Goal: Book appointment/travel/reservation

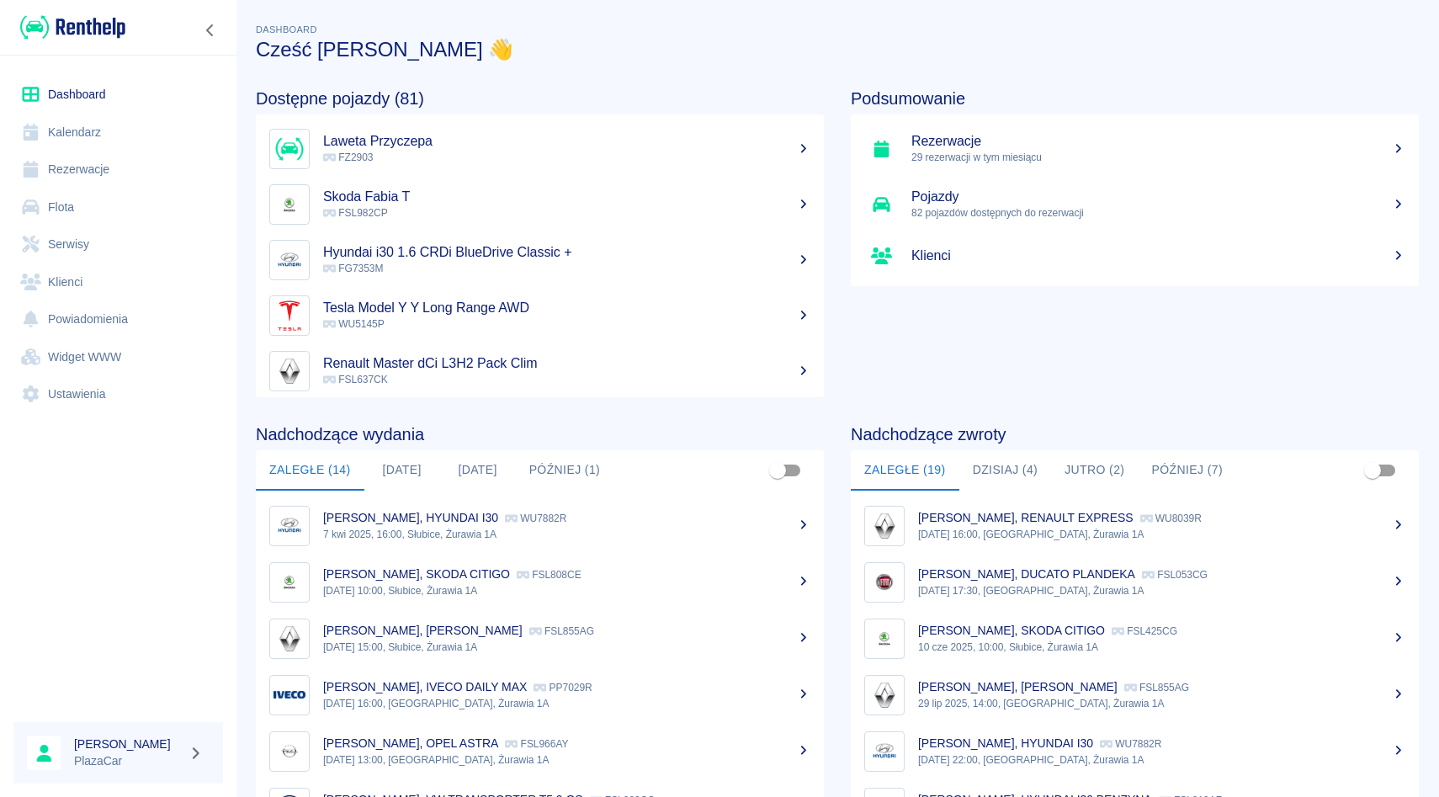
click at [89, 176] on link "Rezerwacje" at bounding box center [117, 170] width 209 height 38
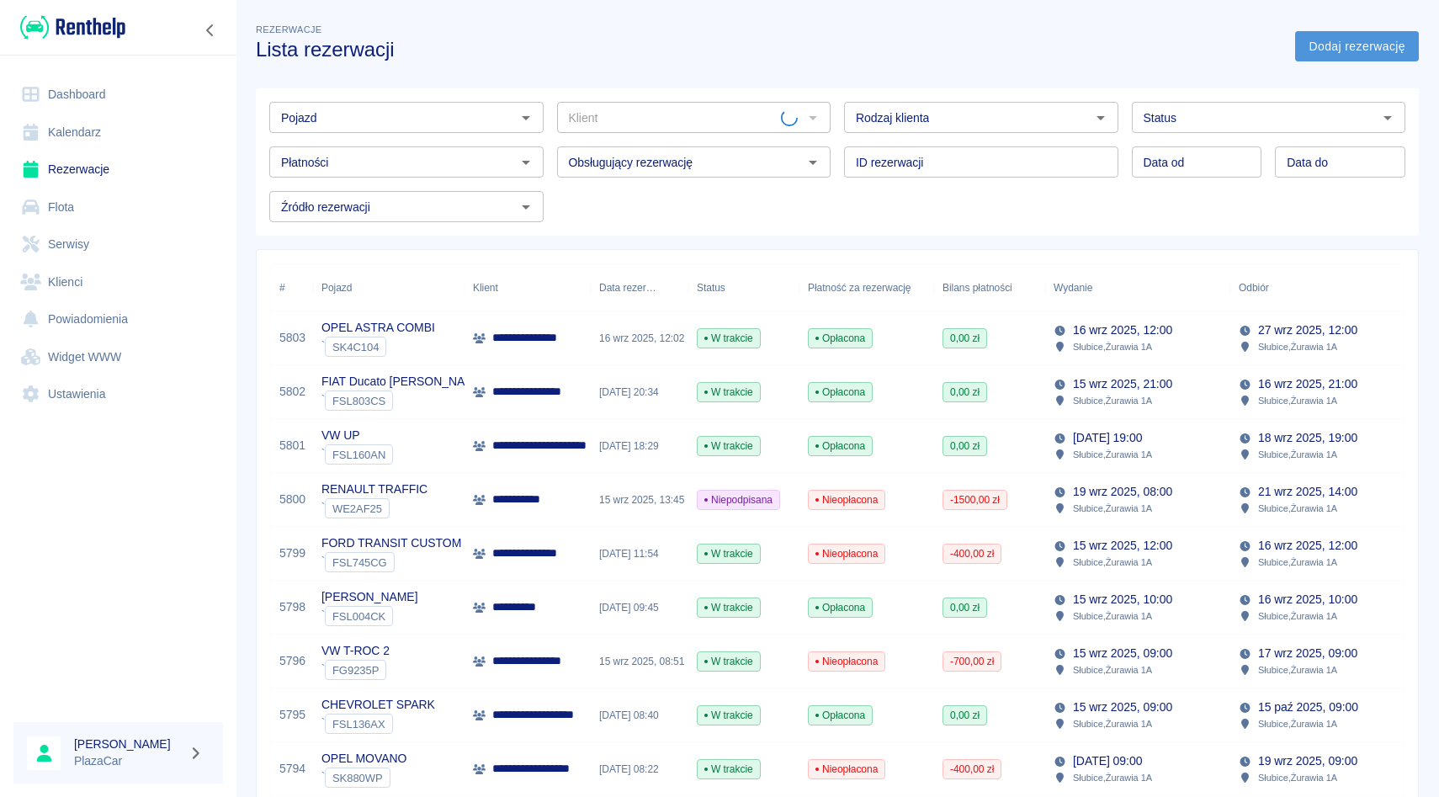
click at [1354, 56] on link "Dodaj rezerwację" at bounding box center [1357, 46] width 124 height 31
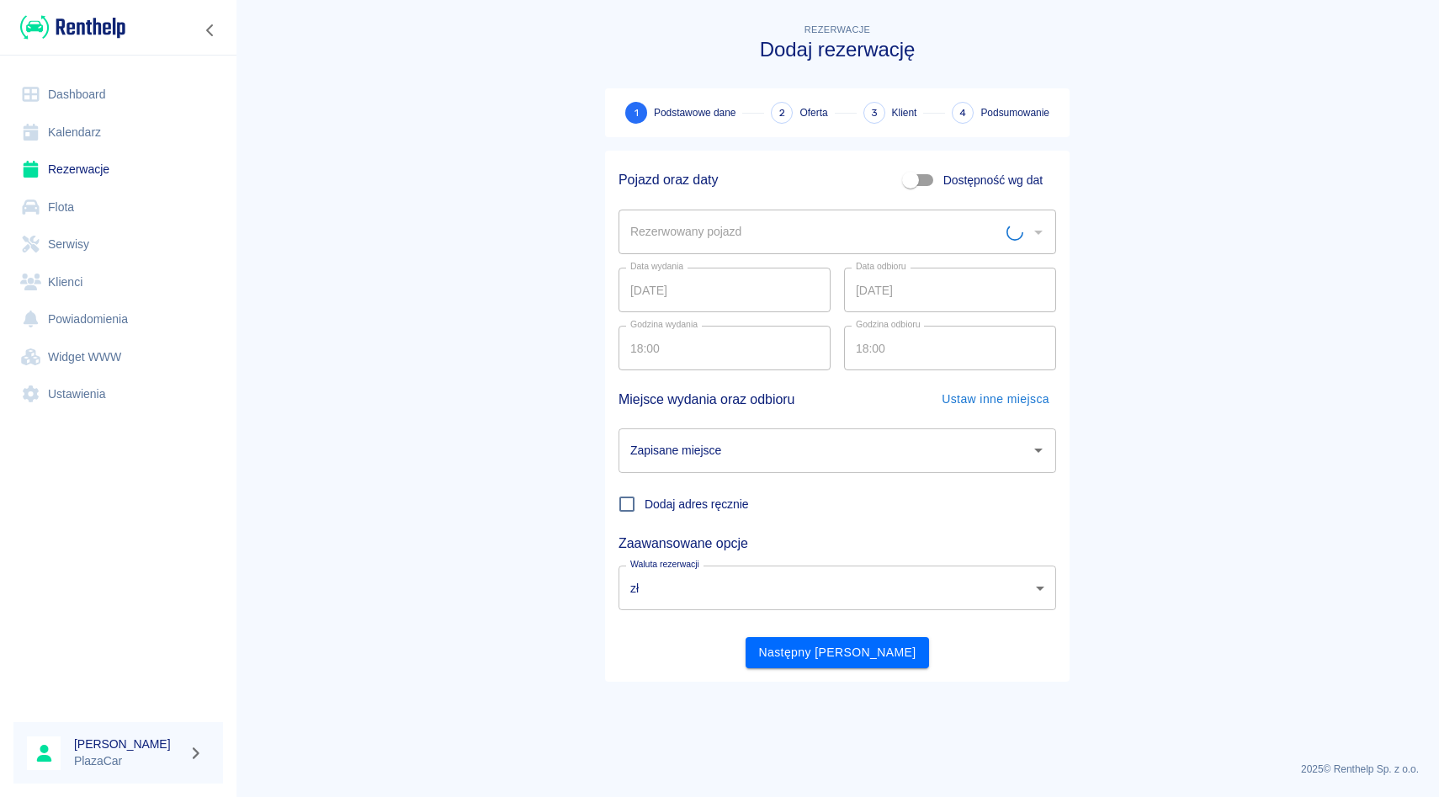
click at [759, 236] on input "Rezerwowany pojazd" at bounding box center [816, 231] width 380 height 29
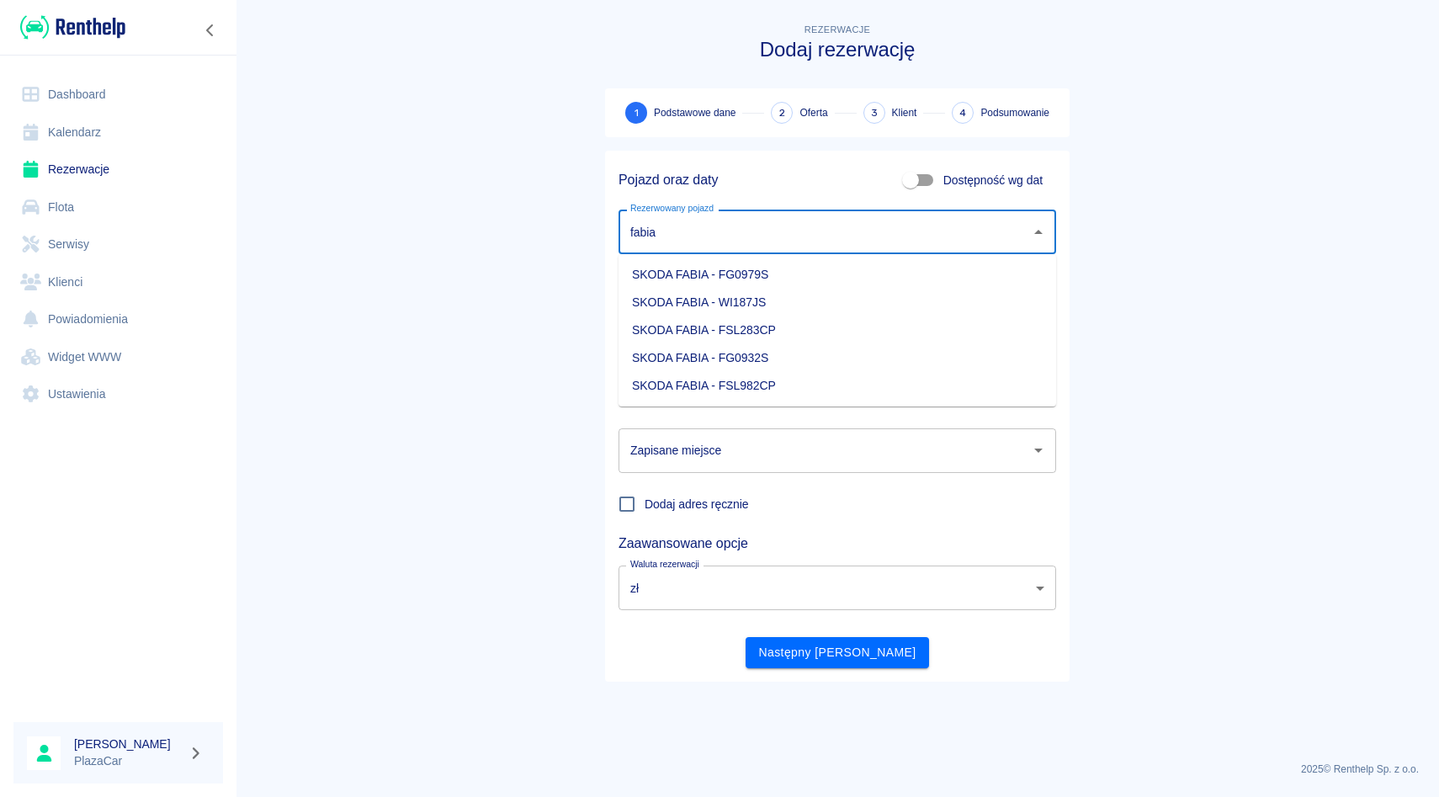
click at [828, 328] on li "SKODA FABIA - FSL283CP" at bounding box center [836, 330] width 437 height 28
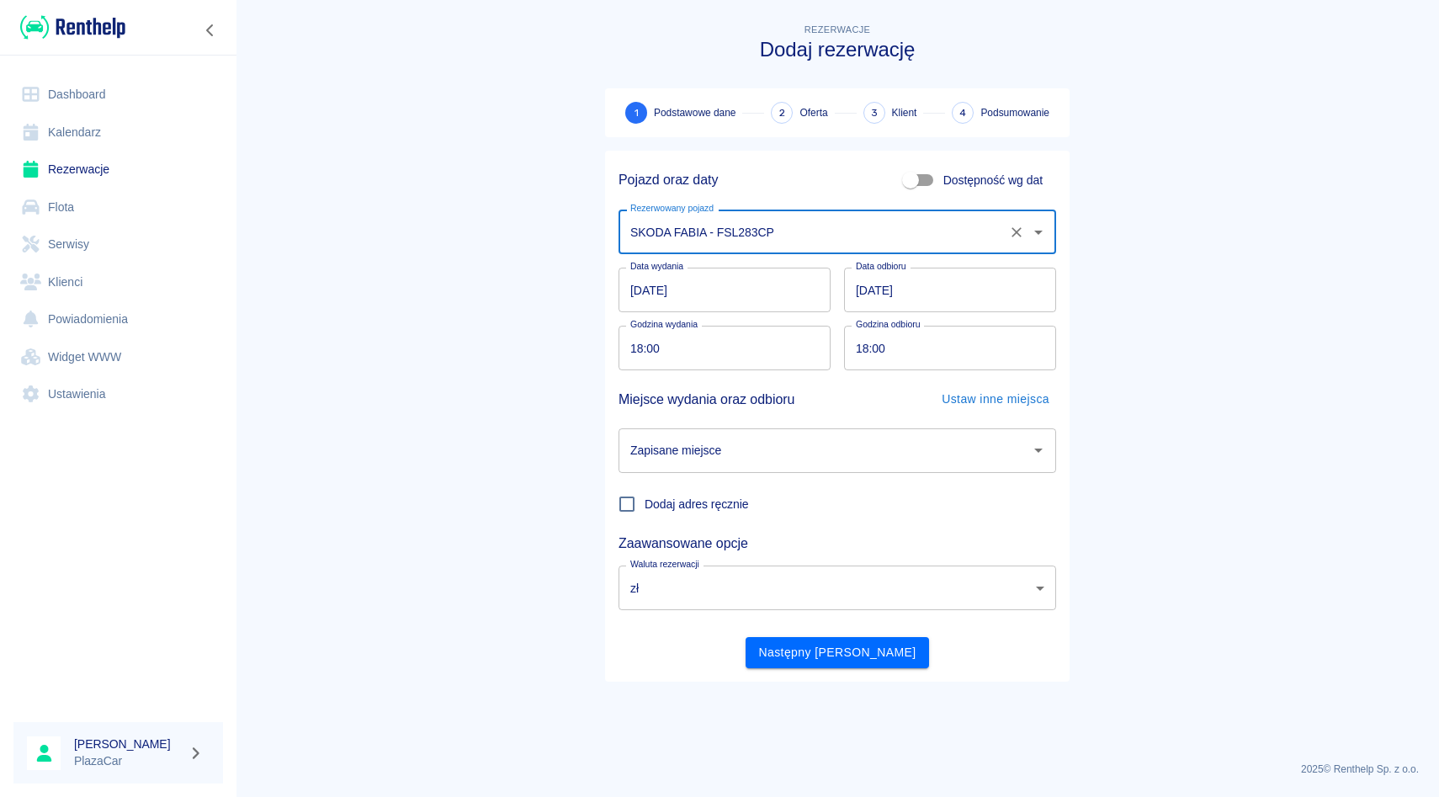
type input "SKODA FABIA - FSL283CP"
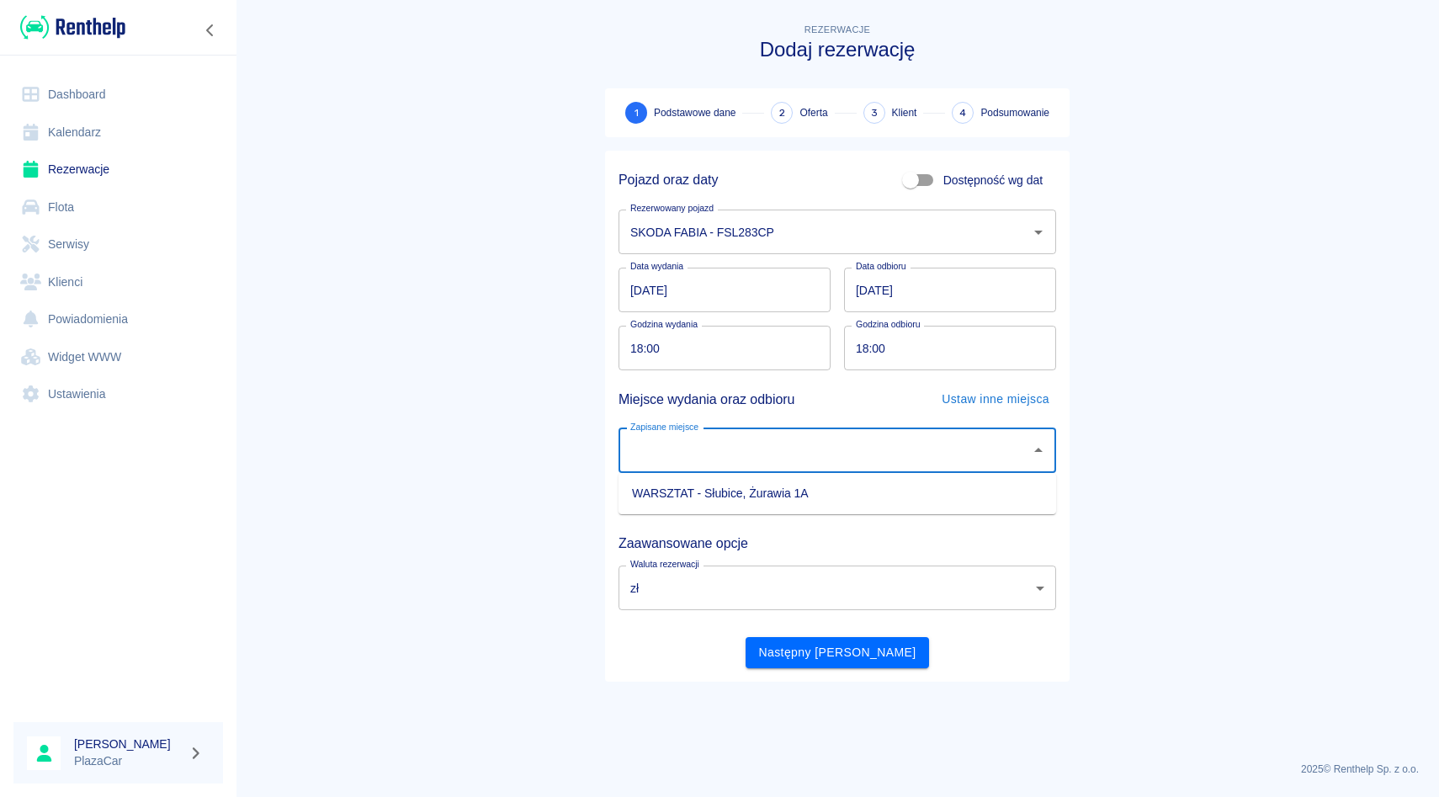
click at [819, 455] on input "Zapisane miejsce" at bounding box center [824, 450] width 397 height 29
click at [818, 492] on li "WARSZTAT - Słubice, Żurawia 1A" at bounding box center [836, 494] width 437 height 28
type input "WARSZTAT - Słubice, Żurawia 1A"
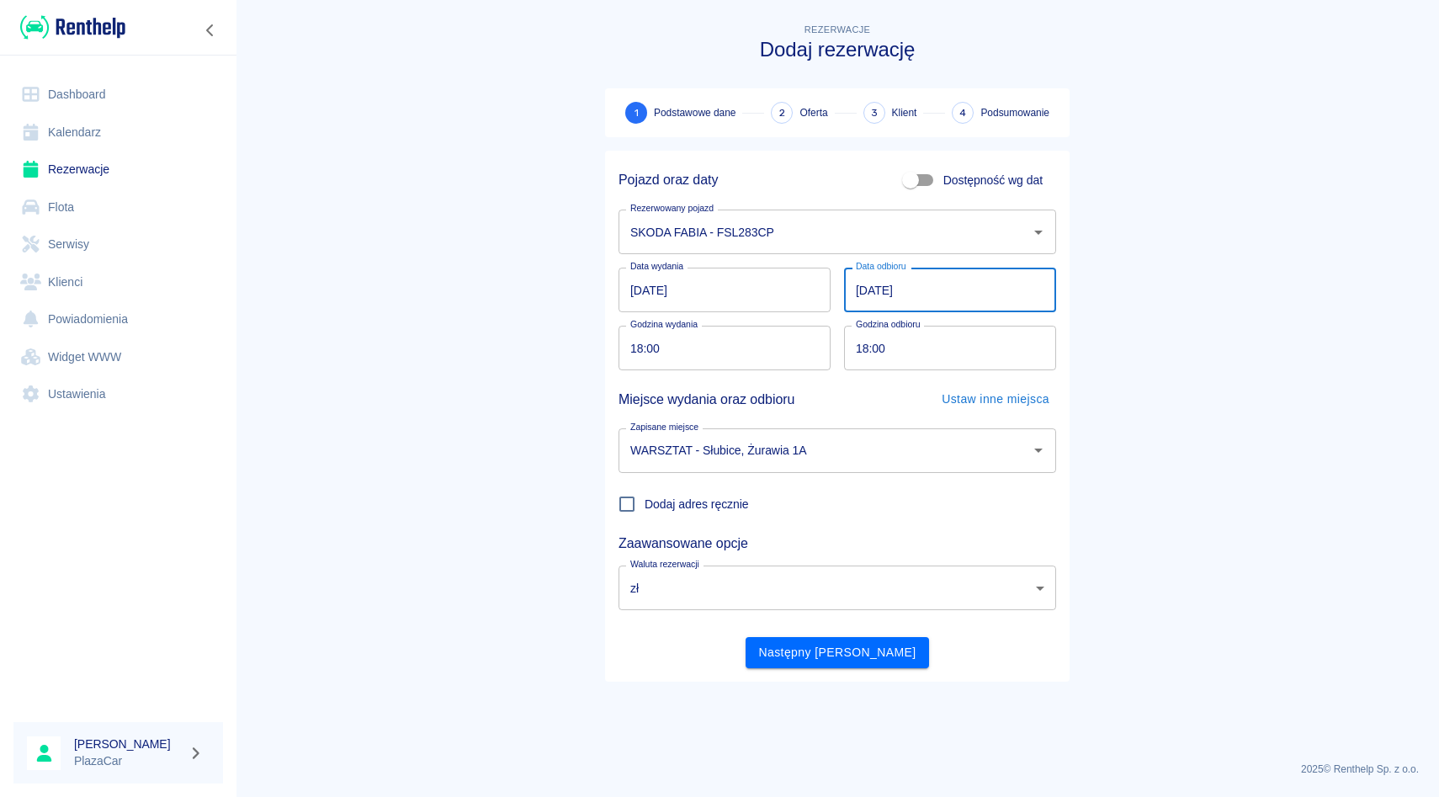
click at [907, 283] on input "[DATE]" at bounding box center [950, 290] width 212 height 45
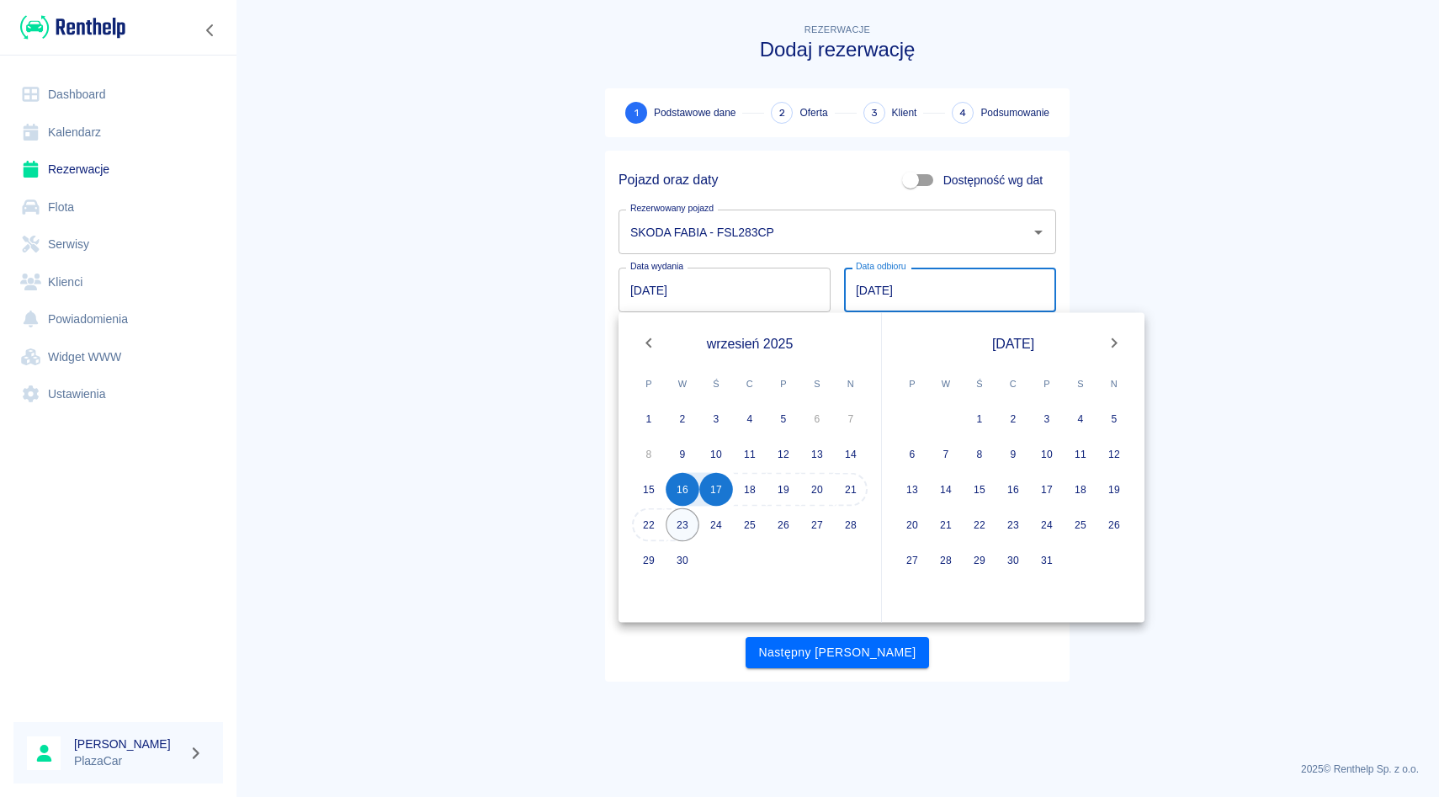
click at [685, 528] on button "23" at bounding box center [682, 525] width 34 height 34
type input "[DATE]"
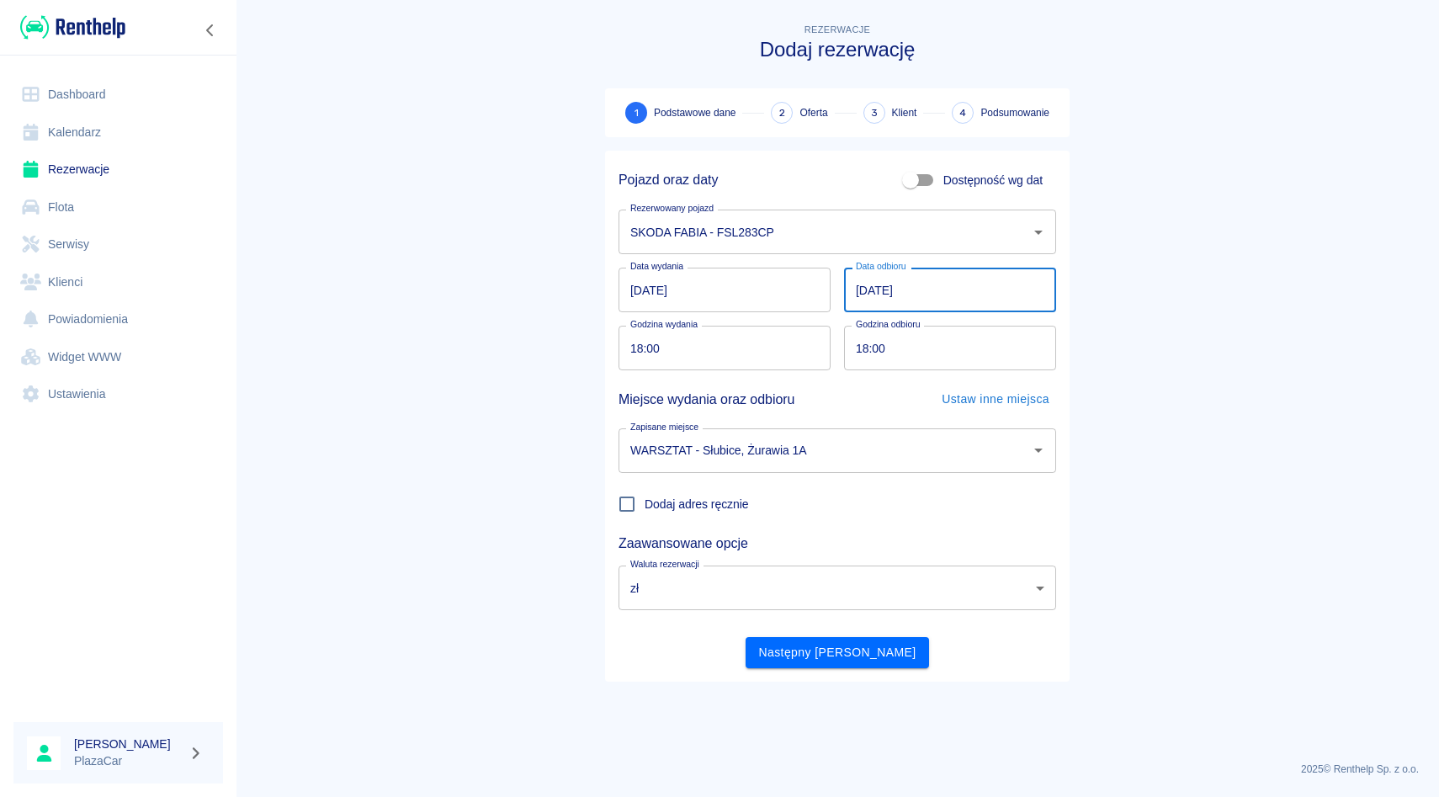
click at [949, 297] on input "[DATE]" at bounding box center [950, 290] width 212 height 45
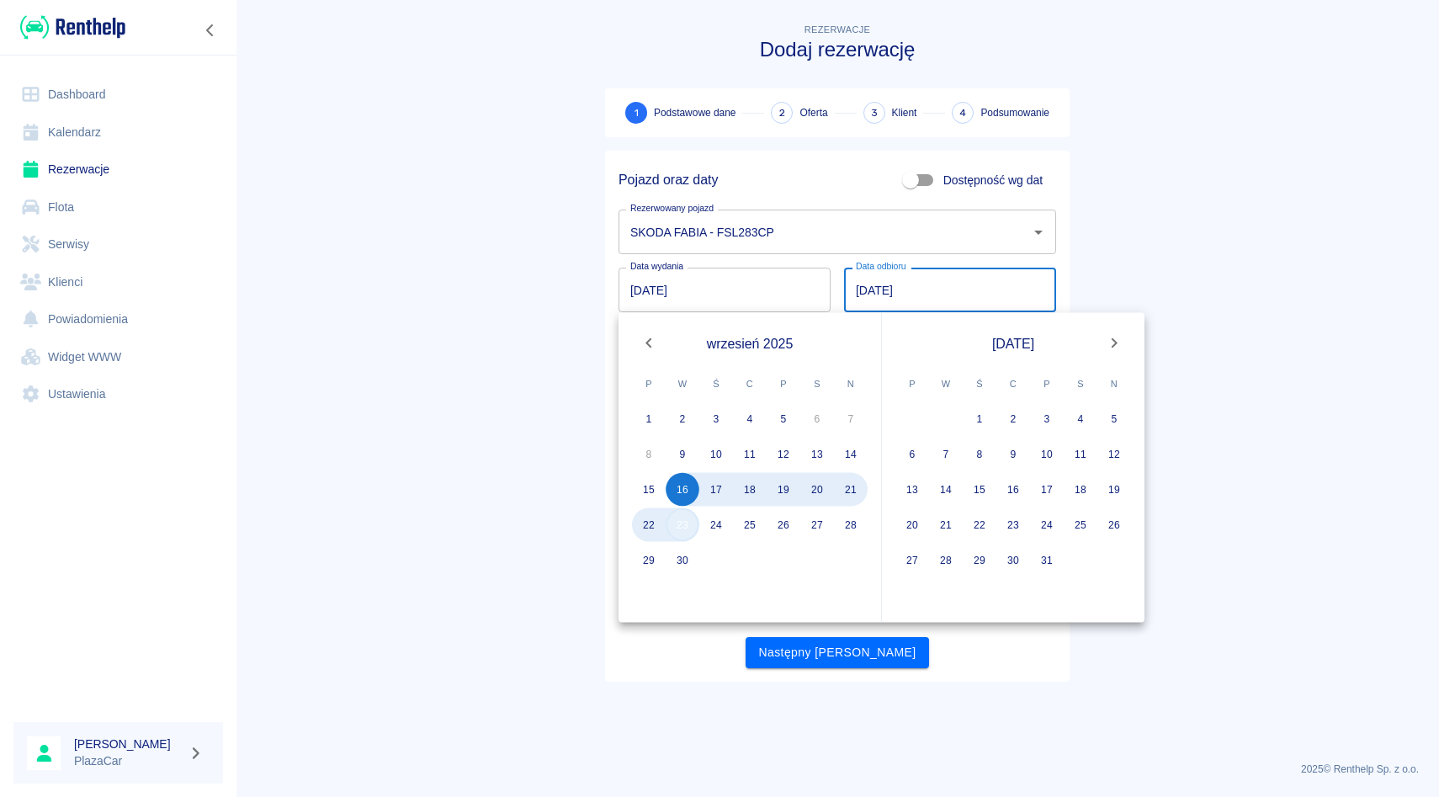
click at [684, 535] on button "23" at bounding box center [682, 525] width 34 height 34
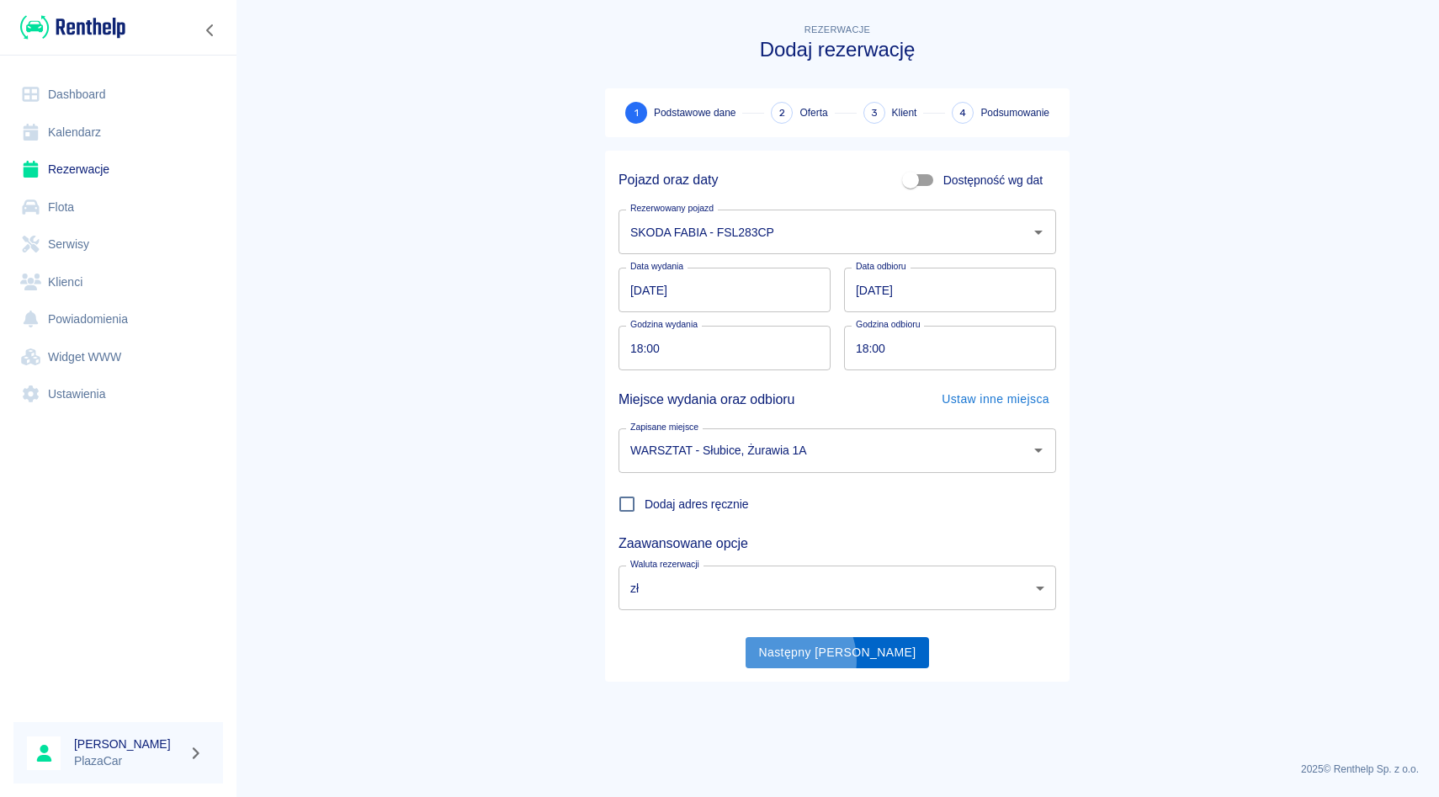
click at [821, 660] on button "Następny [PERSON_NAME]" at bounding box center [837, 652] width 184 height 31
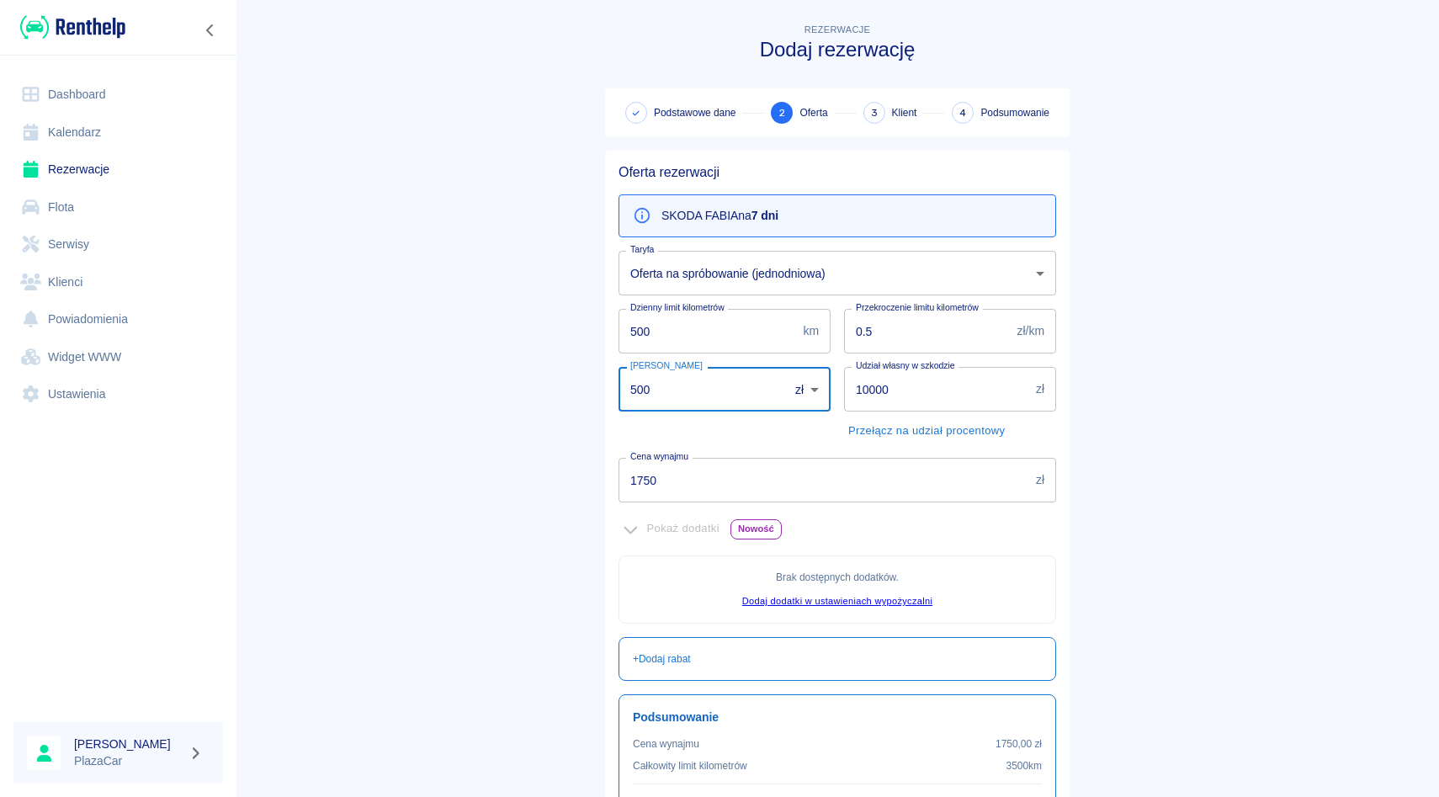
click at [645, 391] on input "500" at bounding box center [697, 389] width 158 height 45
type input "0"
click at [570, 424] on main "Rezerwacje Dodaj rezerwację Podstawowe dane 2 Oferta 3 Klient 4 Podsumowanie Of…" at bounding box center [837, 471] width 1203 height 903
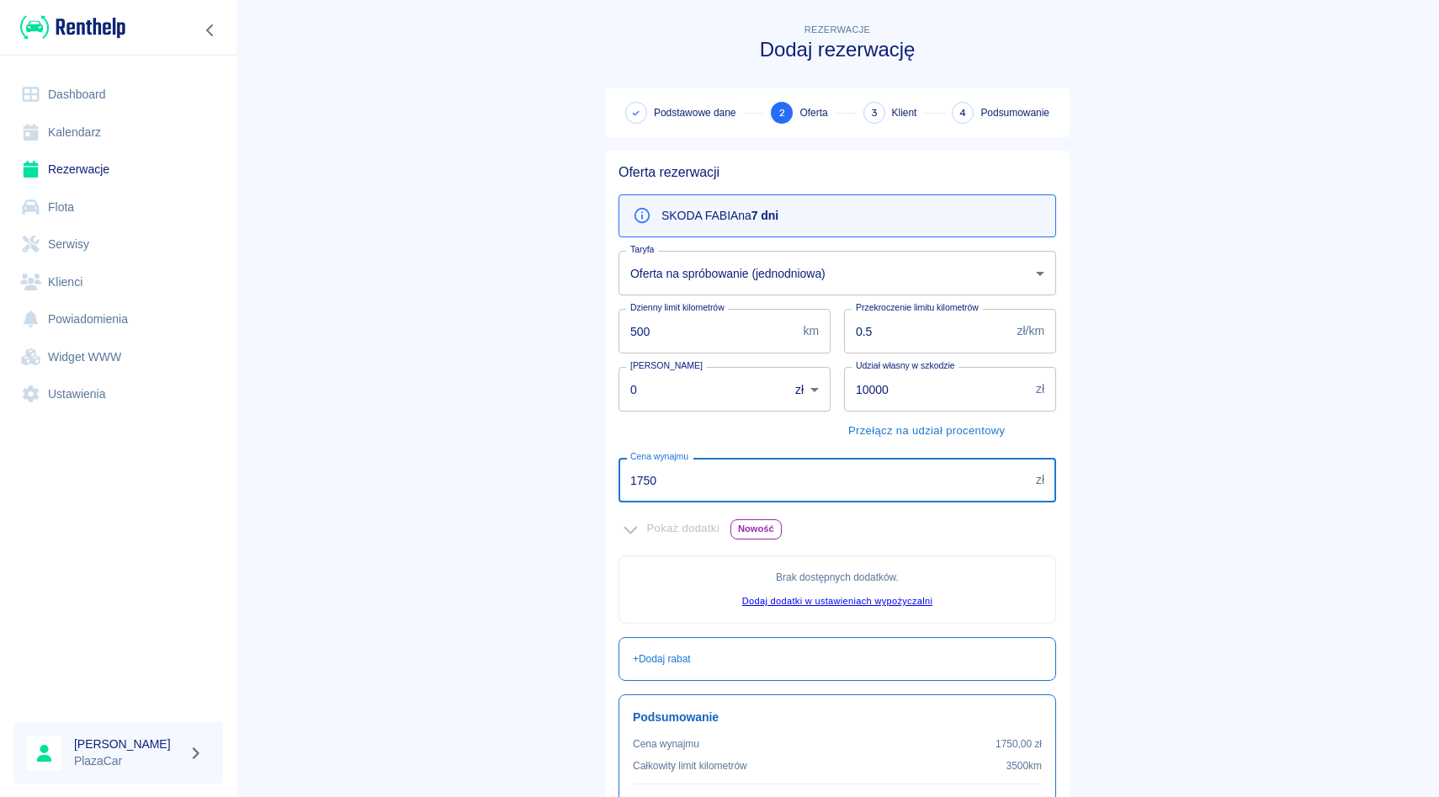
click at [696, 484] on input "1750" at bounding box center [823, 480] width 411 height 45
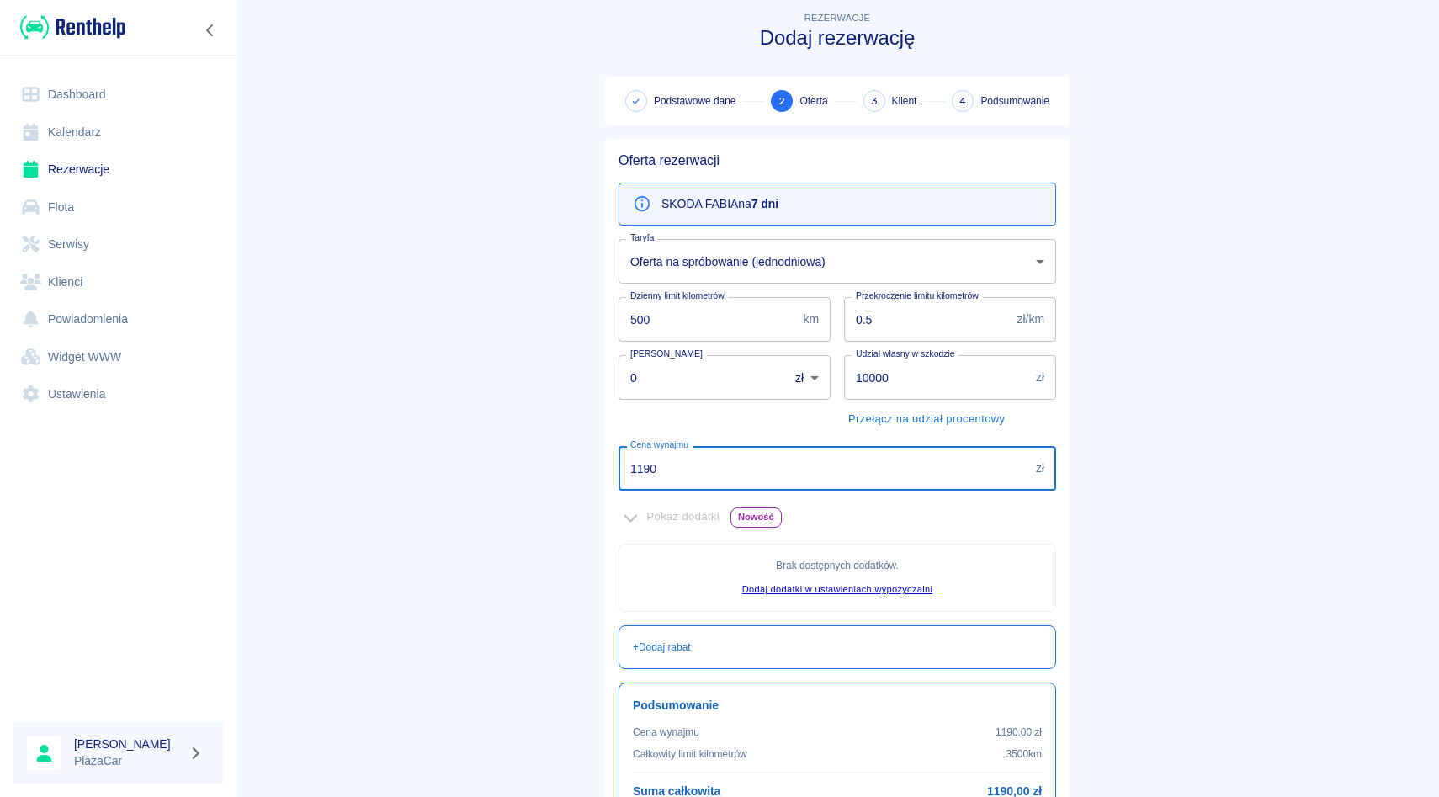
type input "1190"
click at [911, 385] on input "10000" at bounding box center [936, 377] width 185 height 45
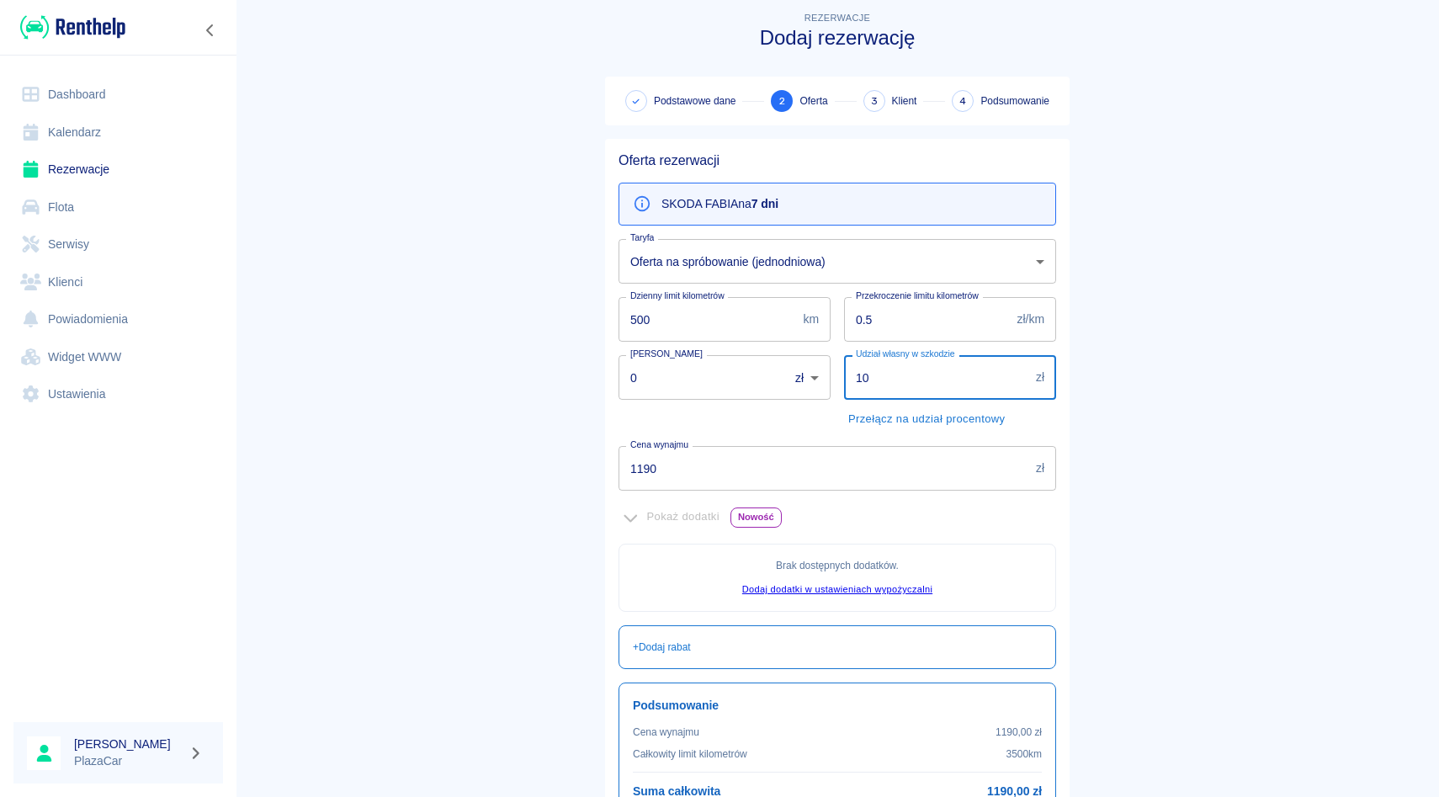
type input "1"
type input "5000"
click at [1150, 458] on main "Rezerwacje Dodaj rezerwację Podstawowe dane 2 Oferta 3 Klient 4 Podsumowanie Of…" at bounding box center [837, 459] width 1203 height 903
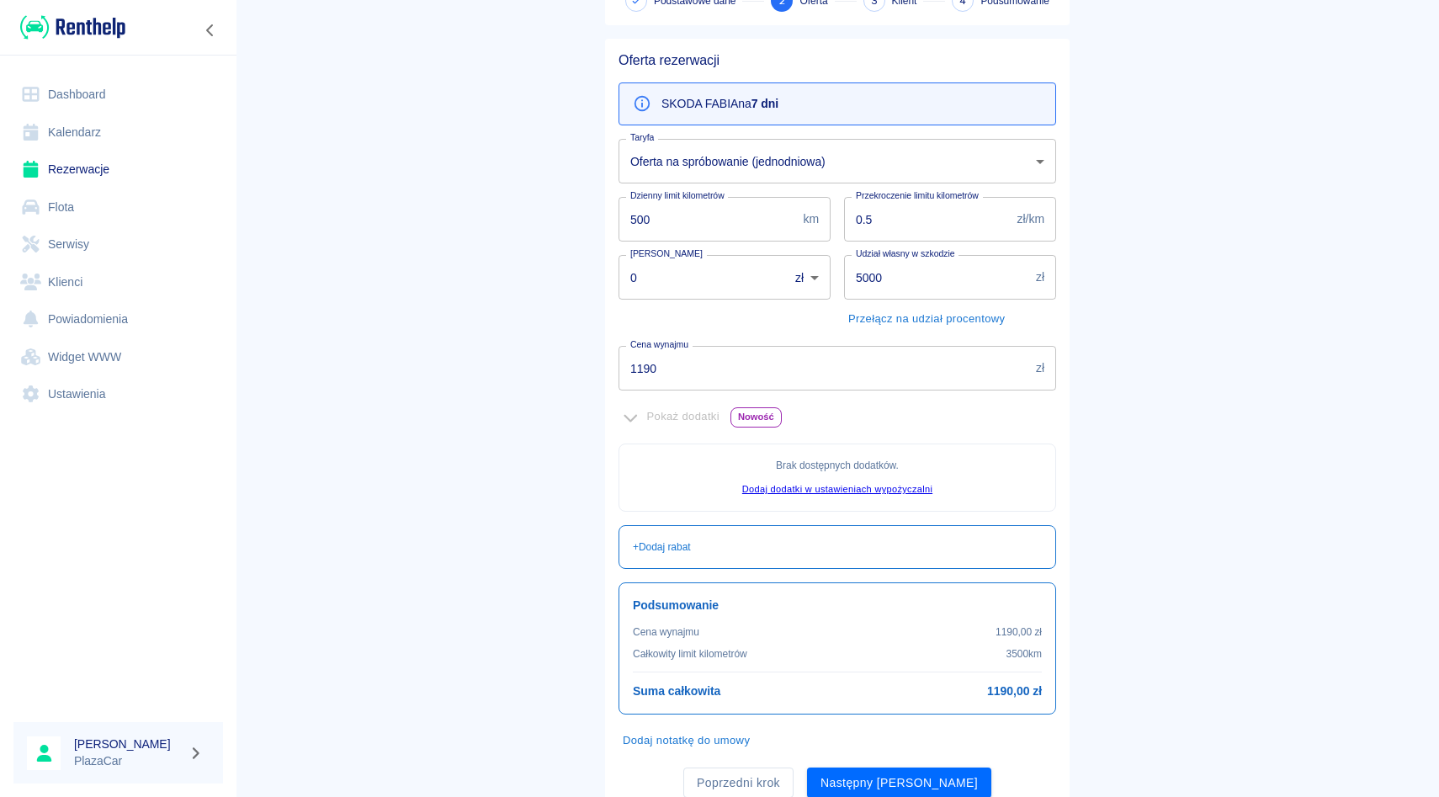
scroll to position [175, 0]
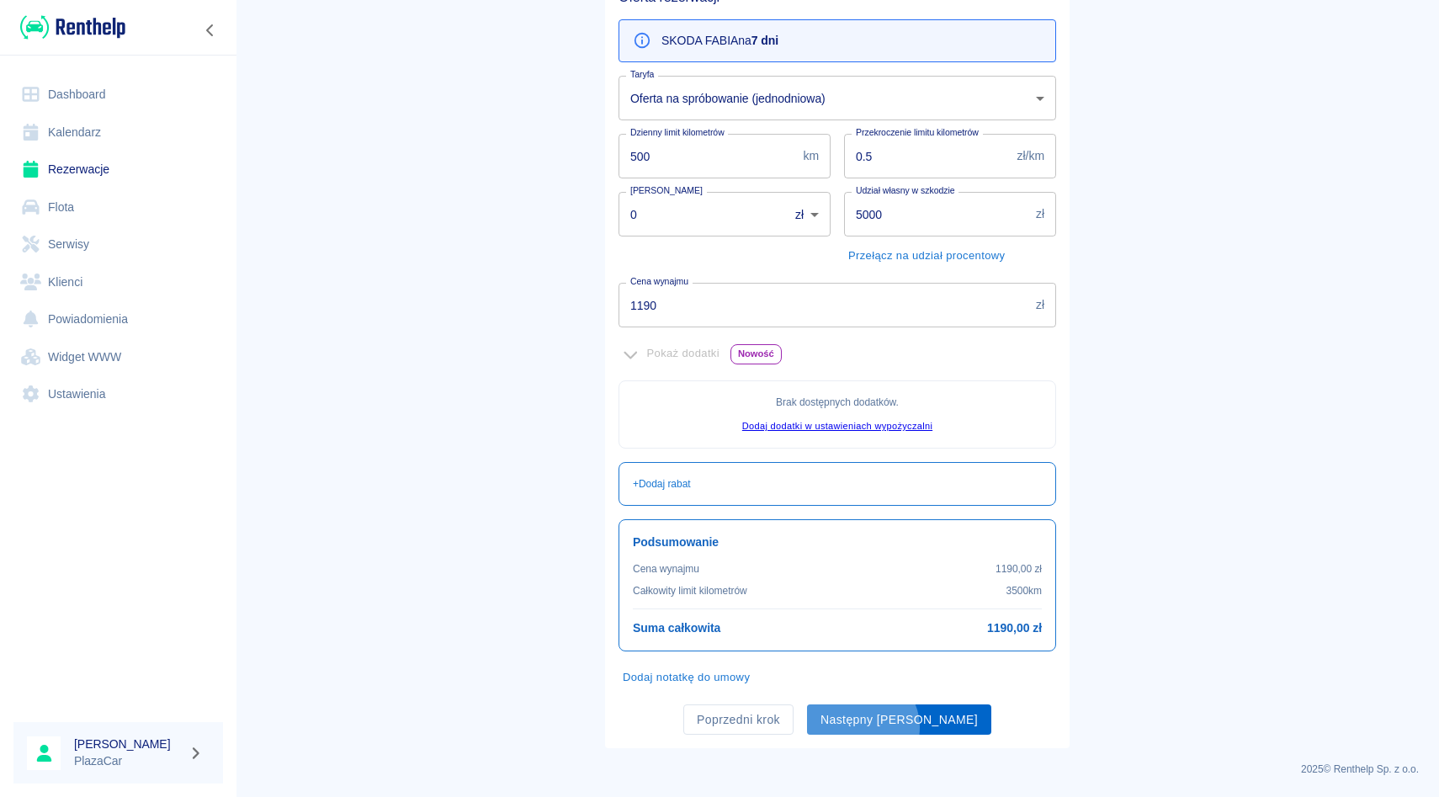
click at [898, 726] on button "Następny [PERSON_NAME]" at bounding box center [899, 719] width 184 height 31
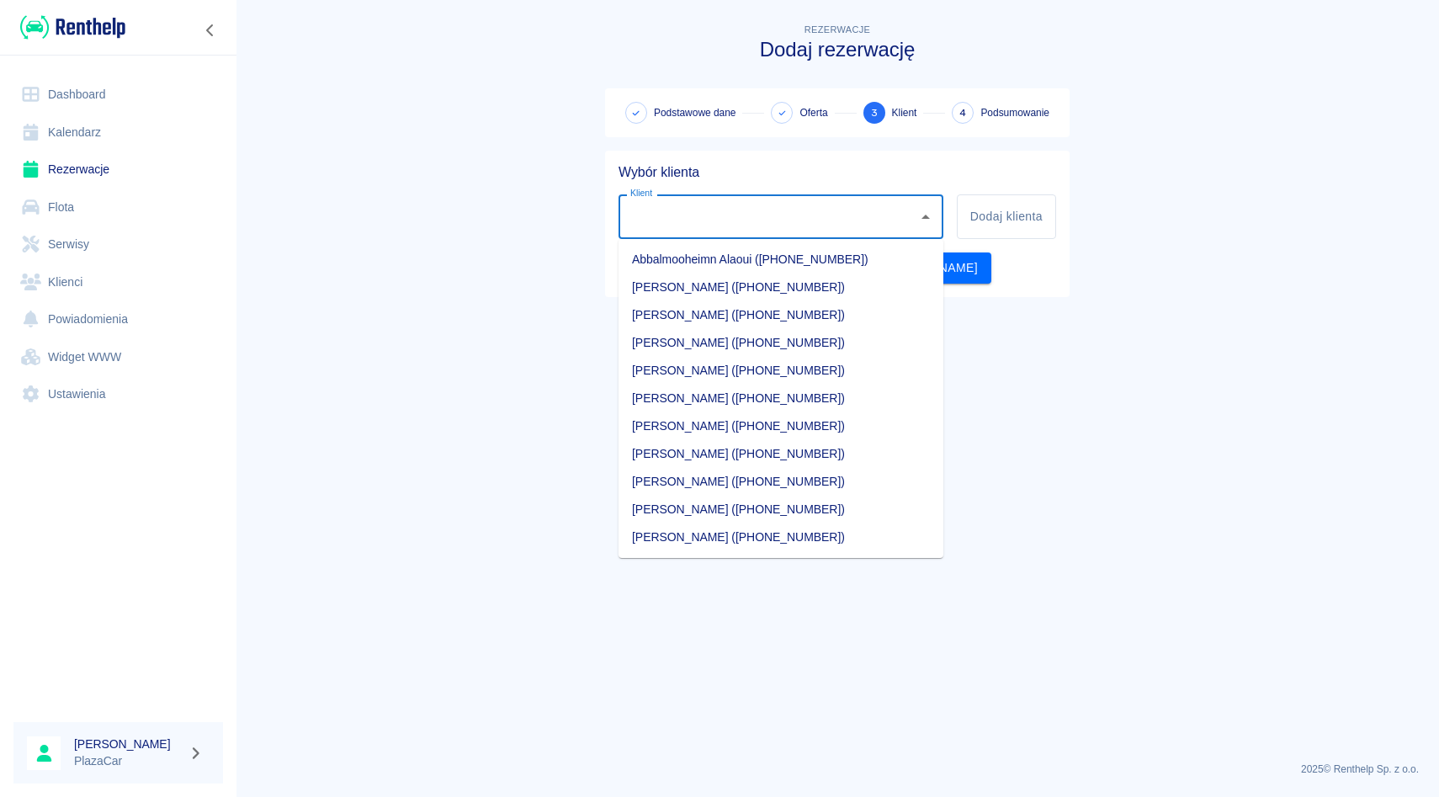
click at [688, 218] on input "Klient" at bounding box center [768, 216] width 284 height 29
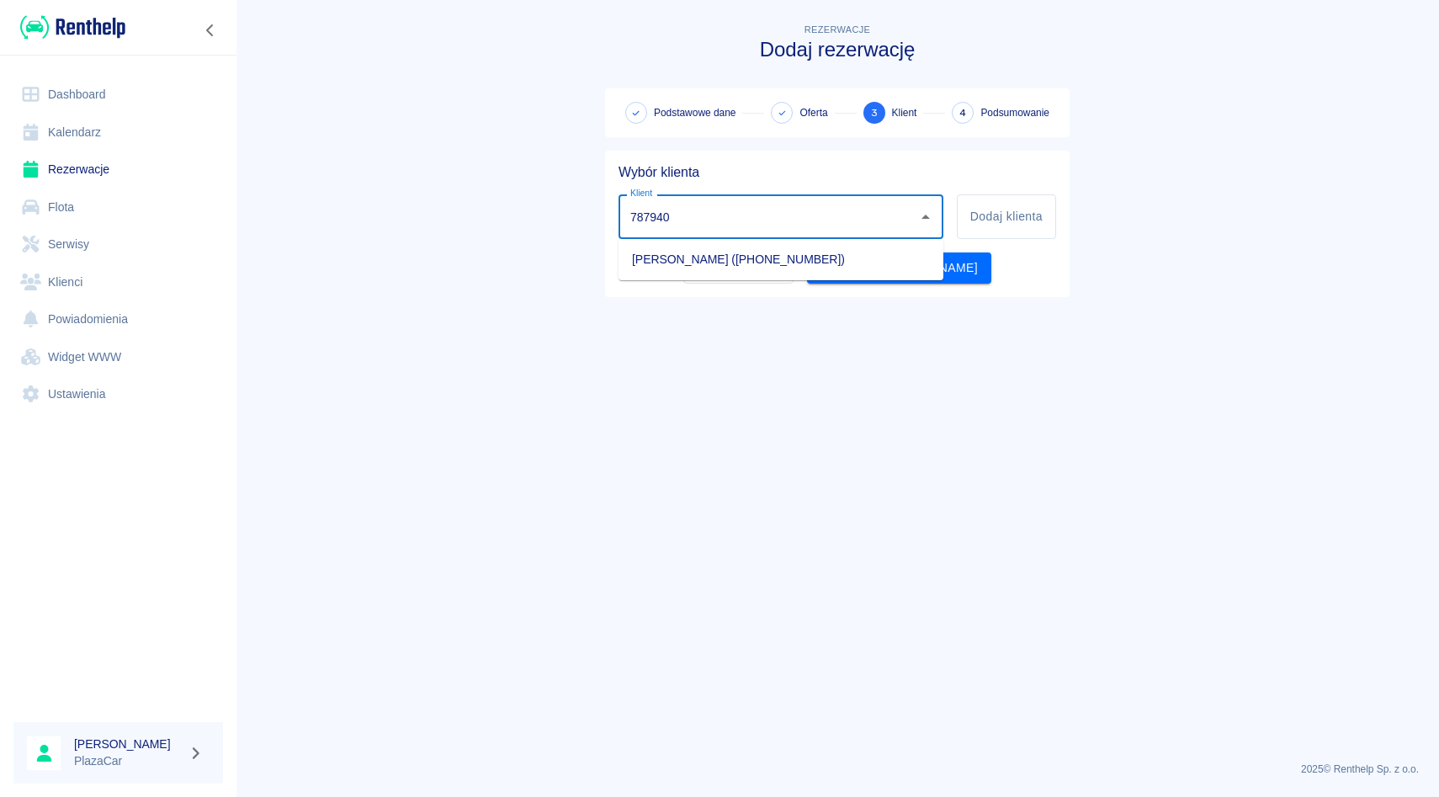
click at [722, 269] on li "[PERSON_NAME] ([PHONE_NUMBER])" at bounding box center [780, 260] width 325 height 28
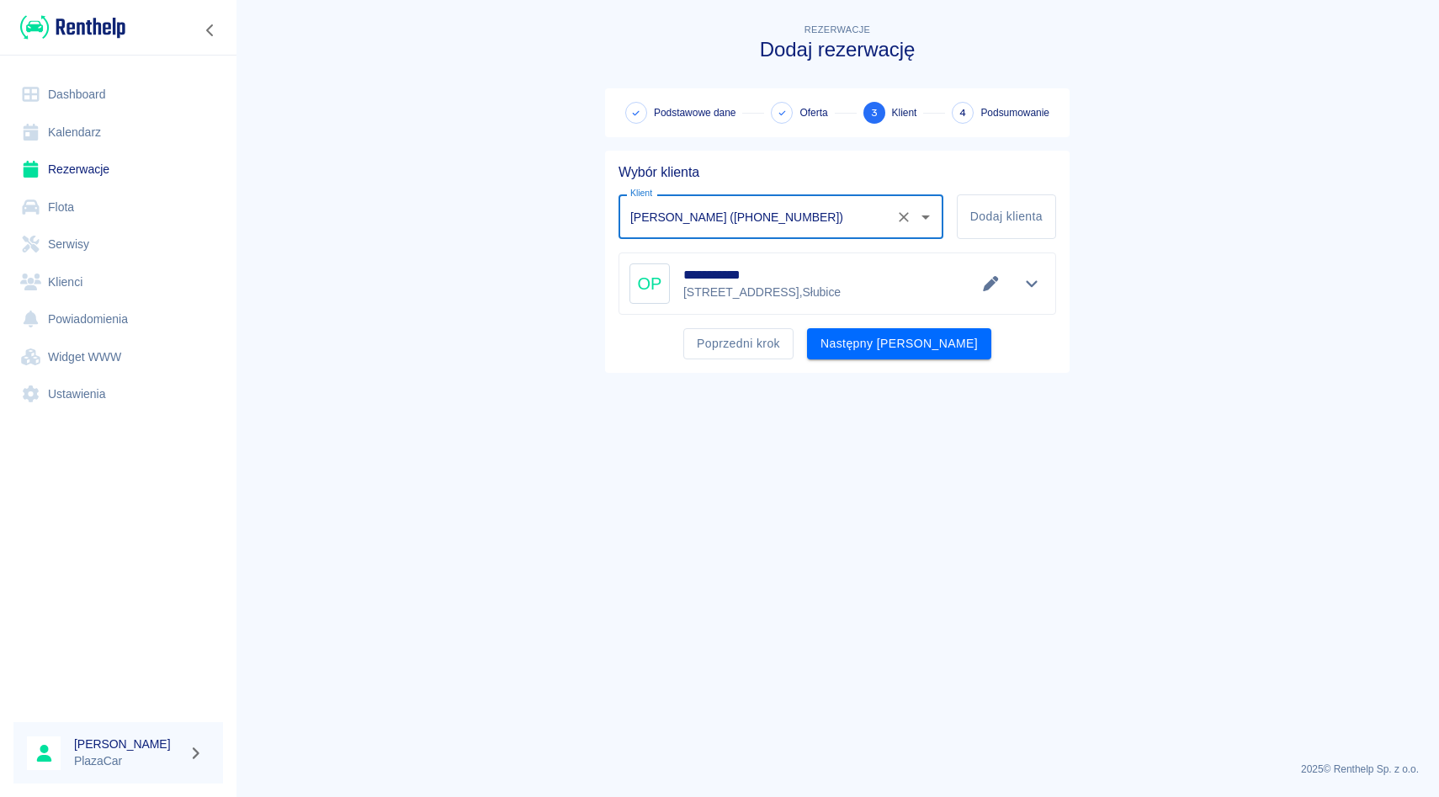
type input "[PERSON_NAME] ([PHONE_NUMBER])"
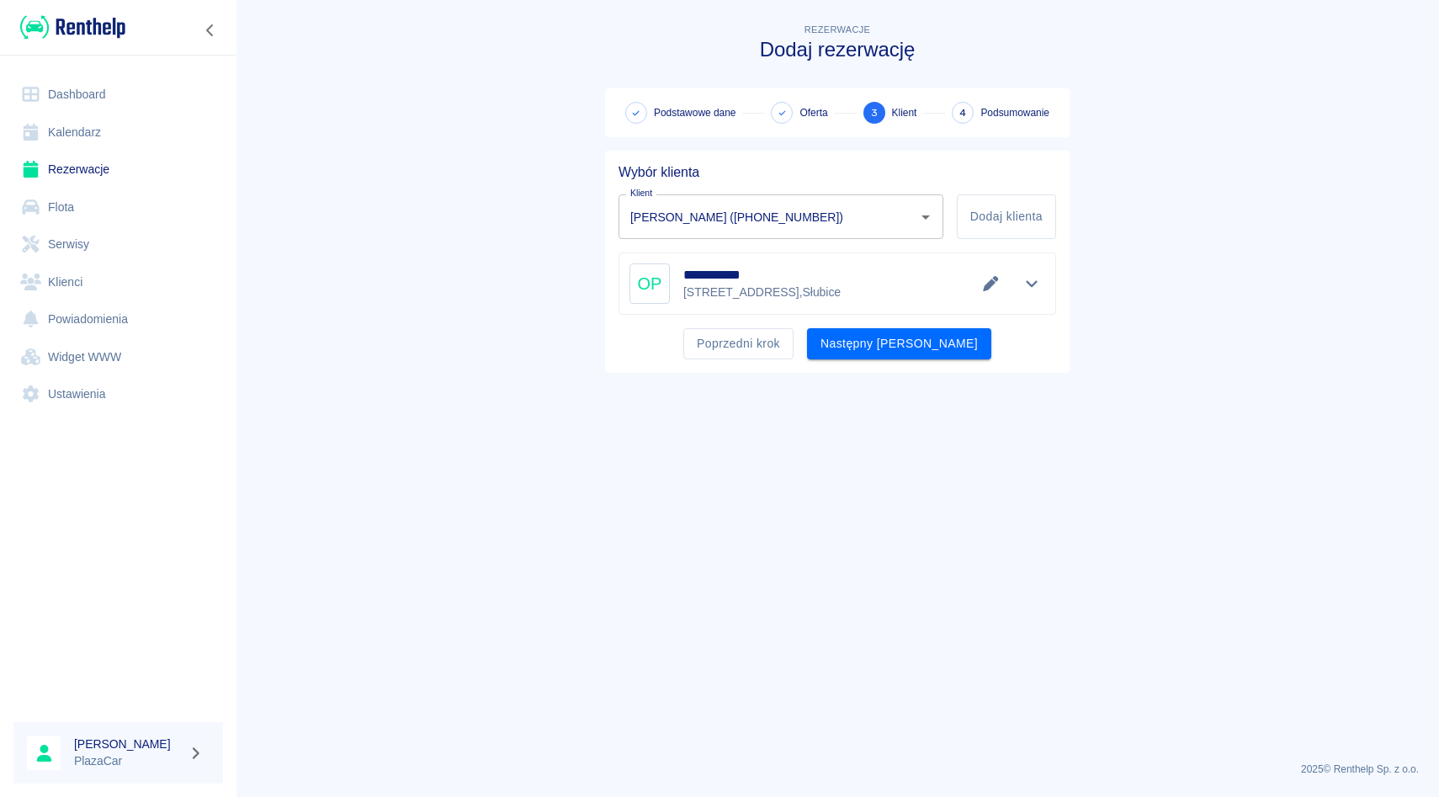
click at [793, 289] on p "[STREET_ADDRESS]" at bounding box center [761, 293] width 157 height 18
click at [906, 351] on button "Następny [PERSON_NAME]" at bounding box center [899, 343] width 184 height 31
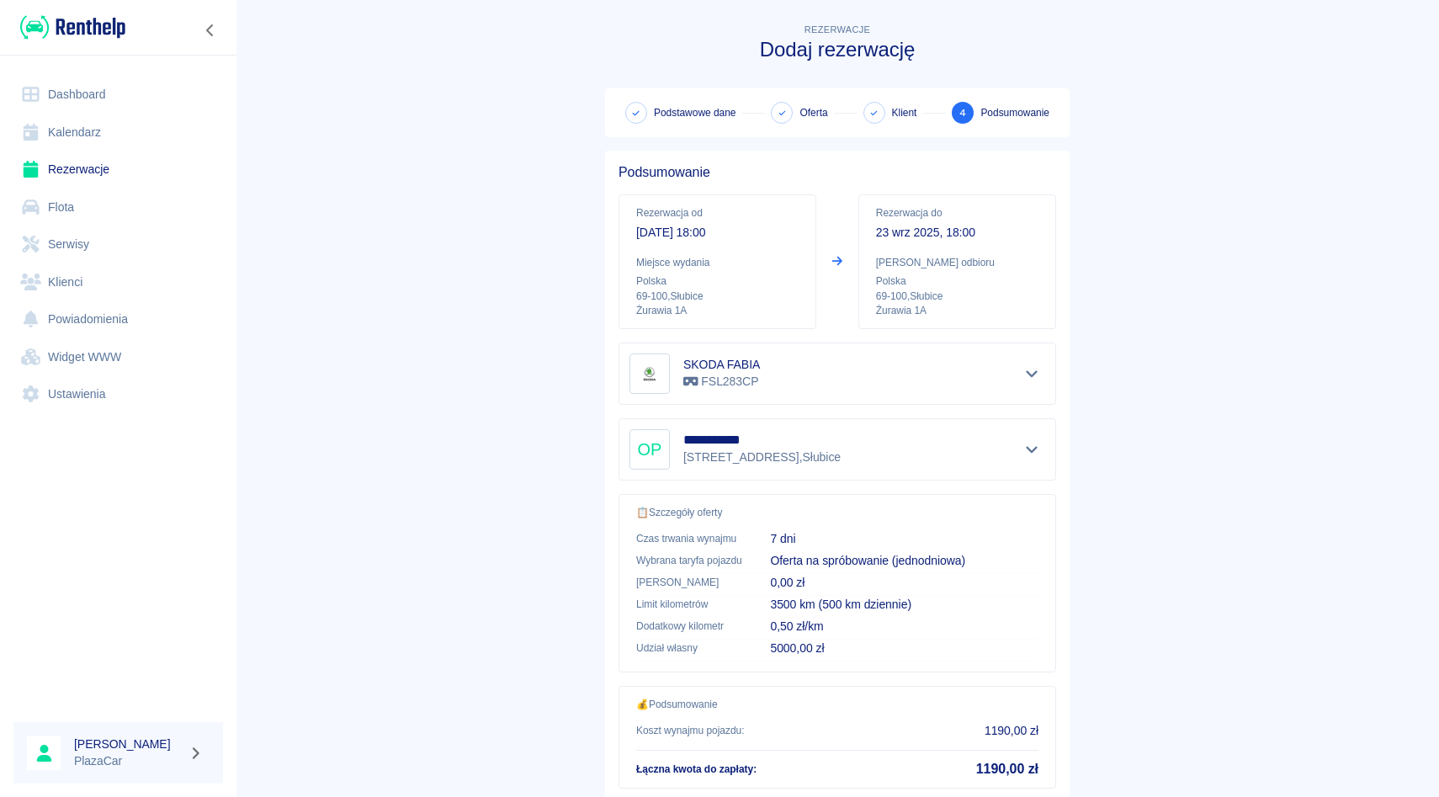
scroll to position [111, 0]
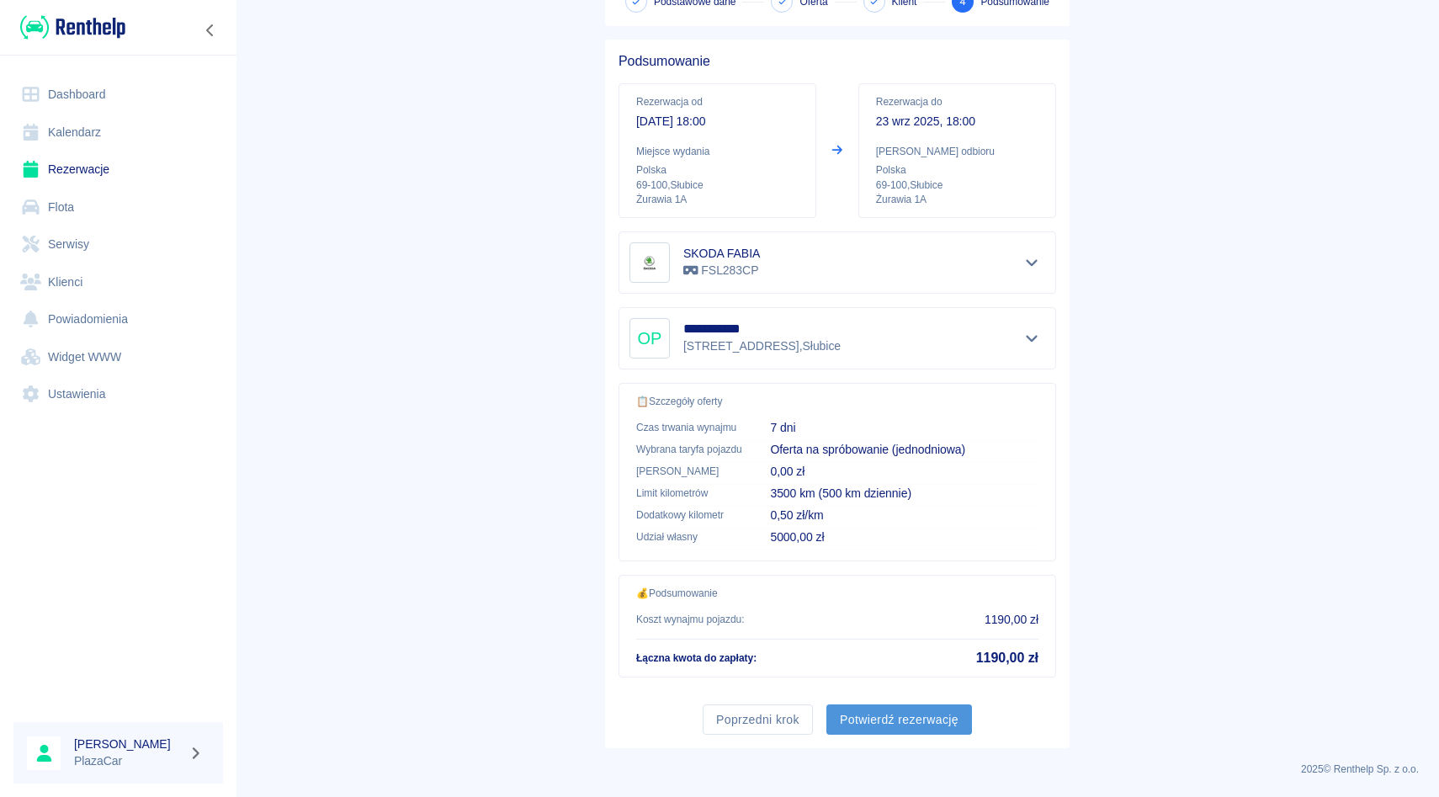
click at [889, 715] on button "Potwierdź rezerwację" at bounding box center [899, 719] width 146 height 31
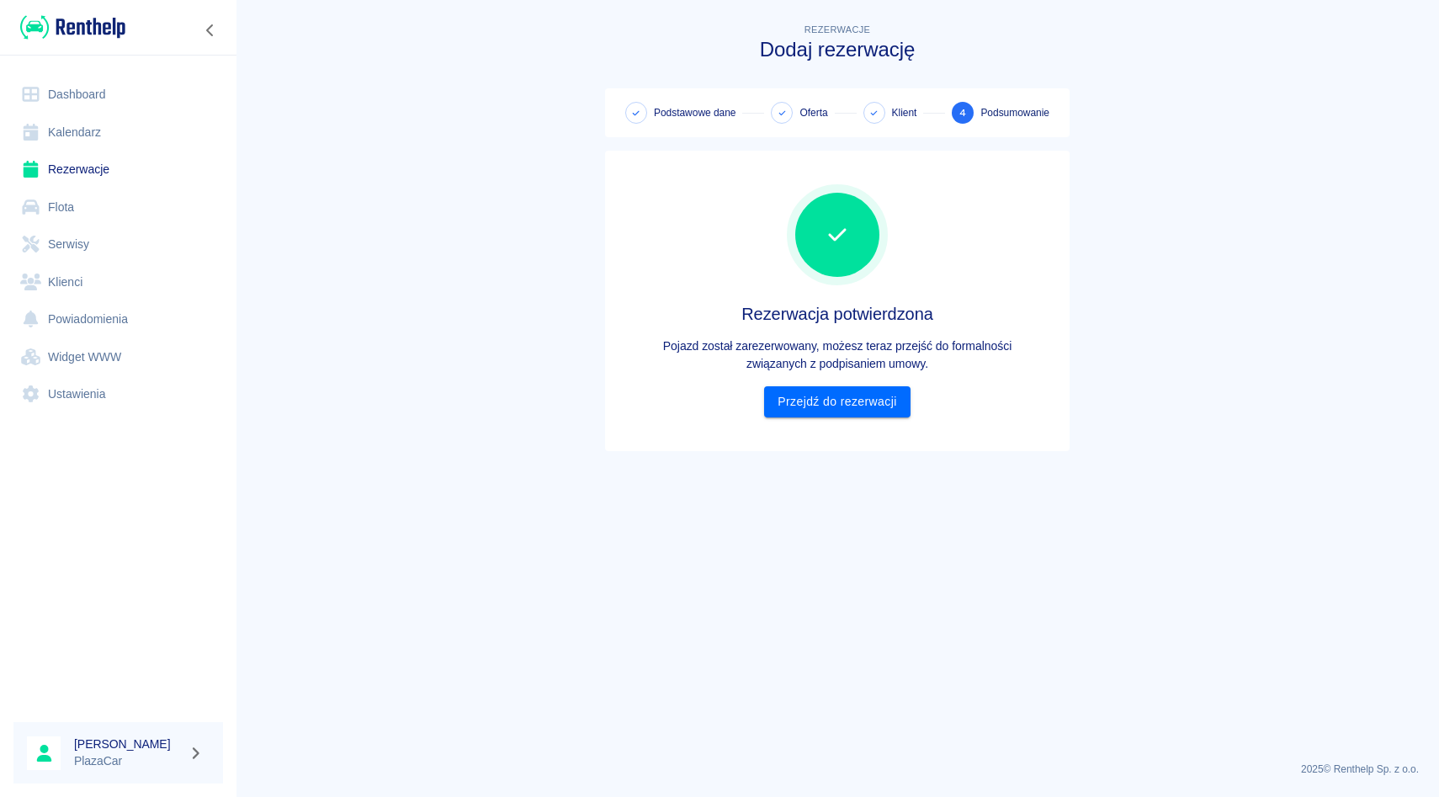
scroll to position [0, 0]
click at [860, 405] on link "Przejdź do rezerwacji" at bounding box center [837, 401] width 146 height 31
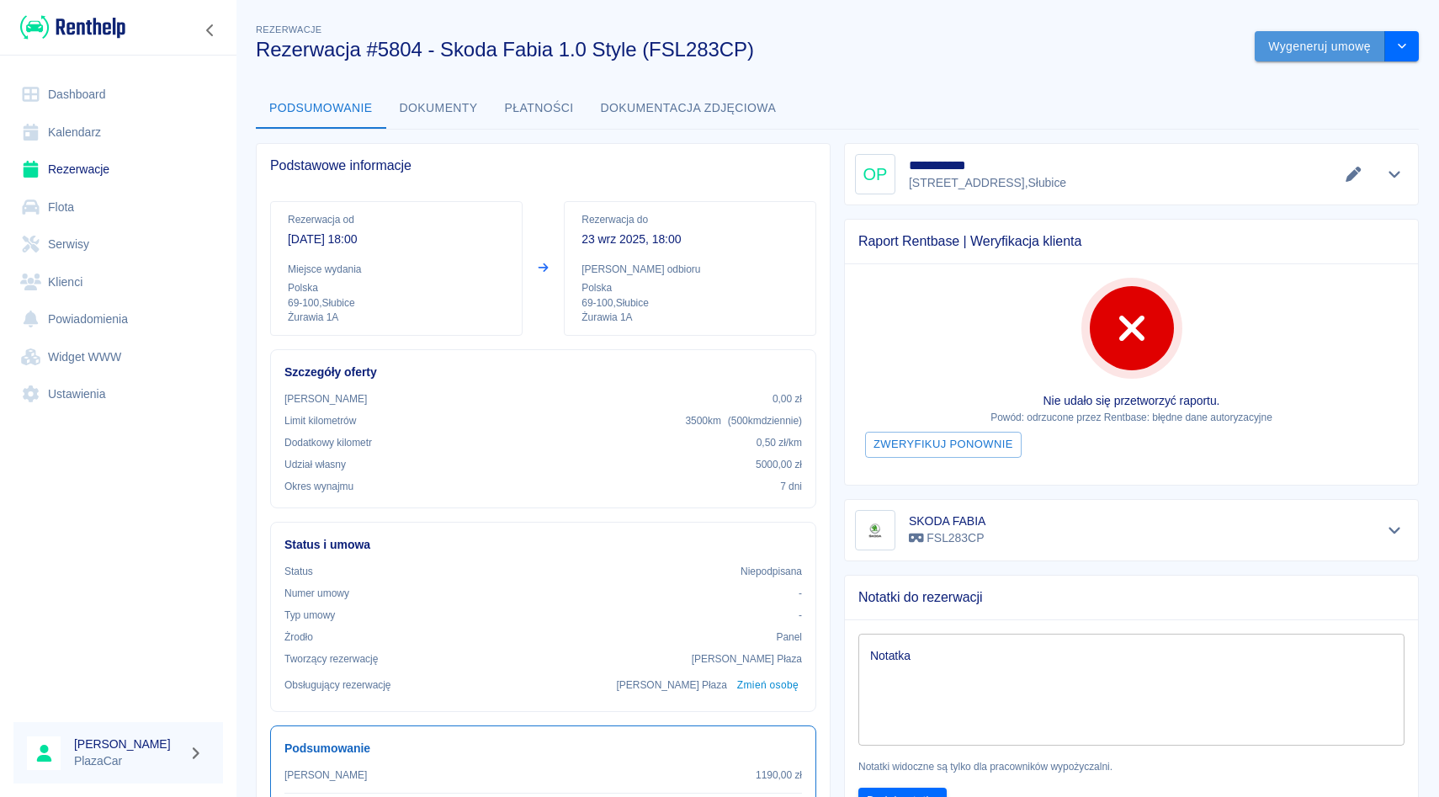
click at [1306, 50] on button "Wygeneruj umowę" at bounding box center [1319, 46] width 130 height 31
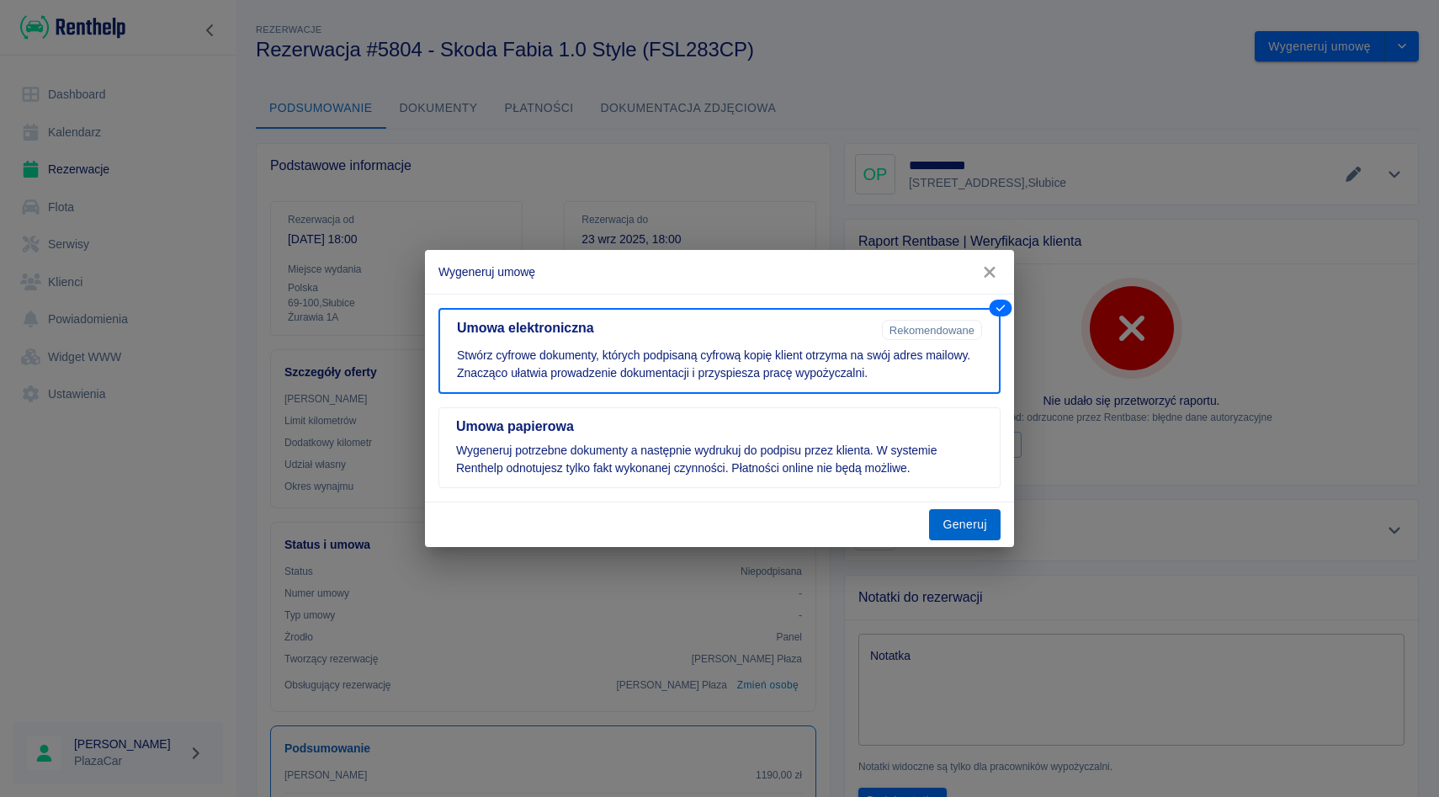
click at [950, 522] on button "Generuj" at bounding box center [965, 524] width 72 height 31
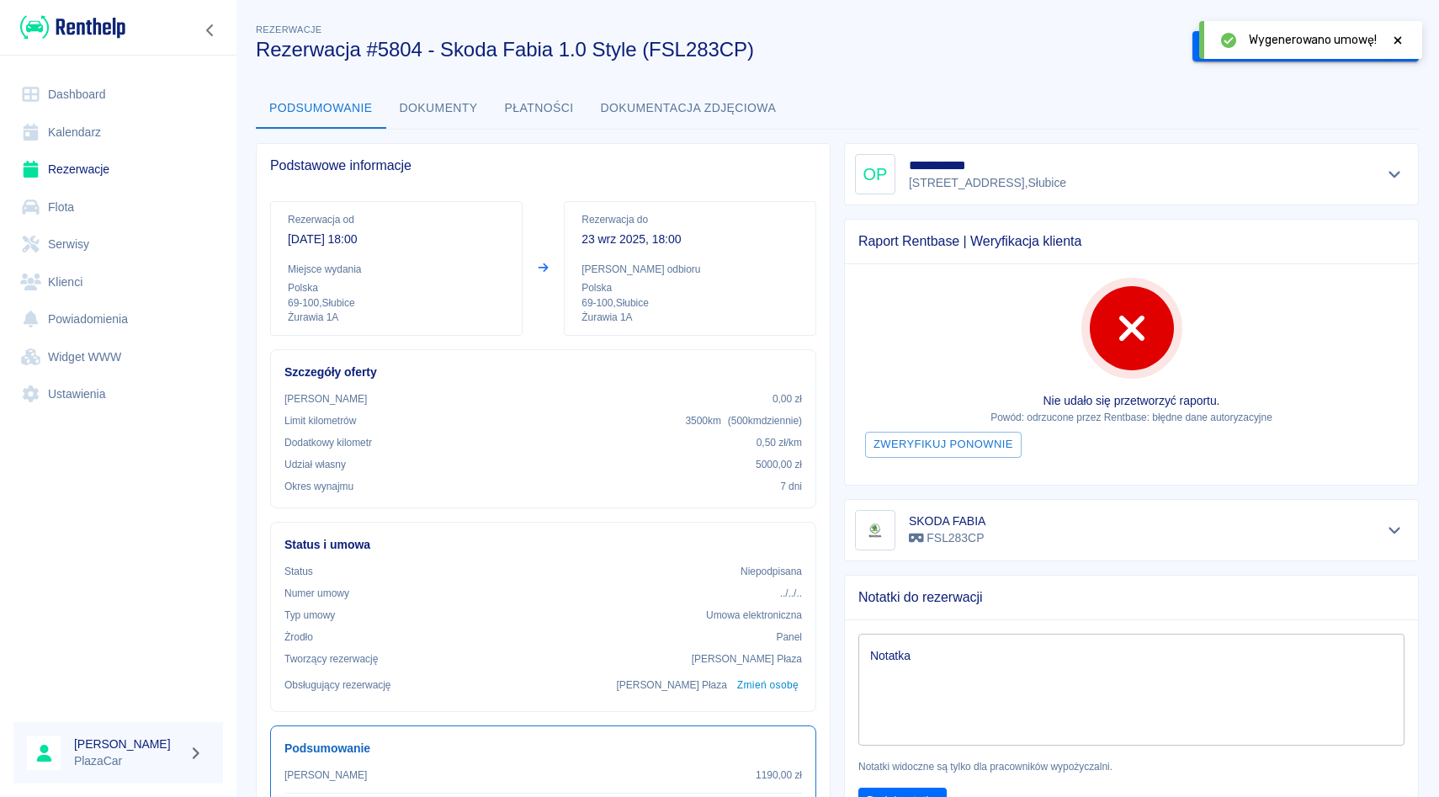
click at [1396, 28] on div "Wygenerowano umowę!" at bounding box center [1310, 40] width 223 height 38
click at [1396, 35] on icon at bounding box center [1397, 40] width 15 height 12
click at [1281, 40] on button "Podpisz umowę elektroniczną" at bounding box center [1288, 46] width 193 height 31
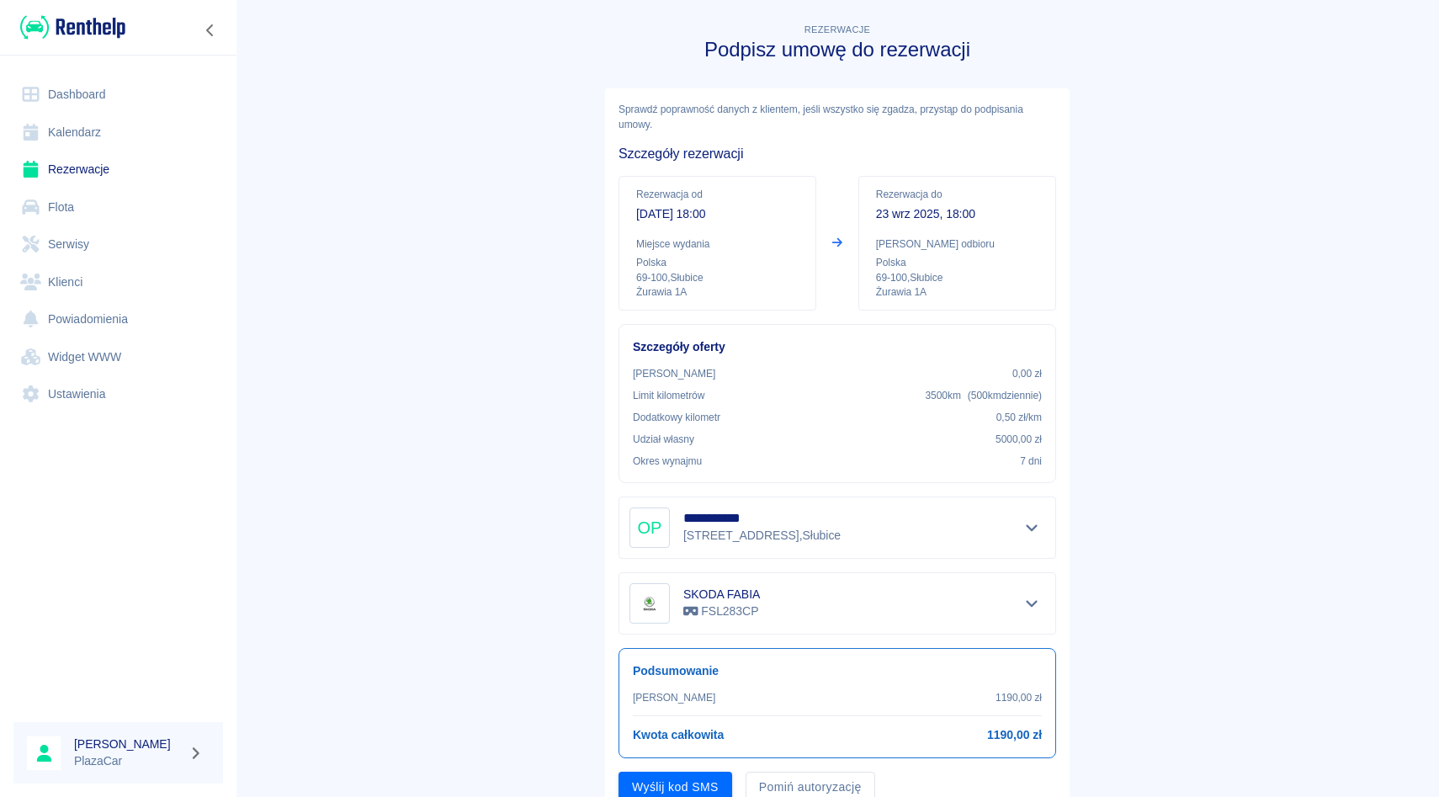
scroll to position [67, 0]
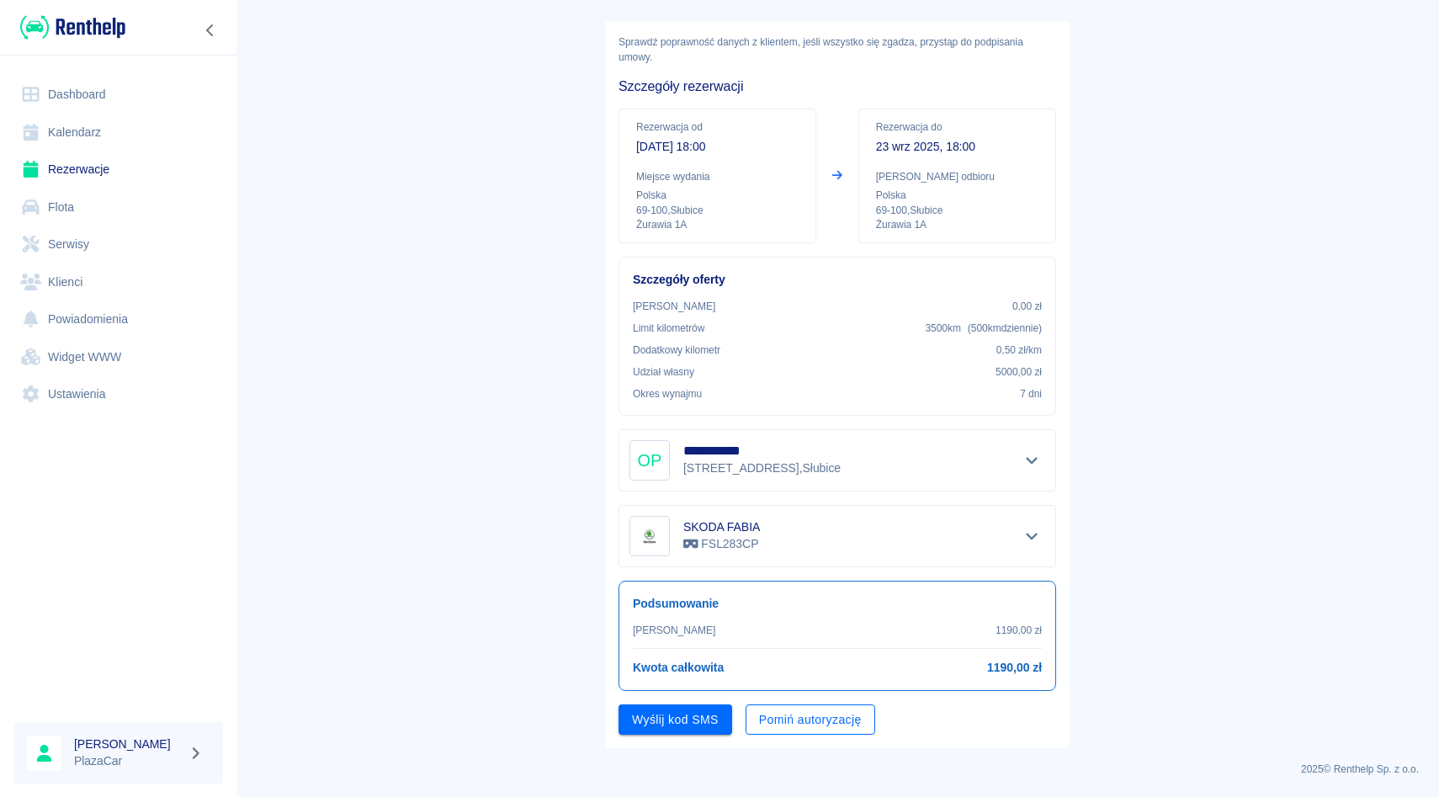
click at [798, 729] on button "Pomiń autoryzację" at bounding box center [810, 719] width 130 height 31
click at [665, 729] on button "Podpisz umowę" at bounding box center [675, 719] width 114 height 31
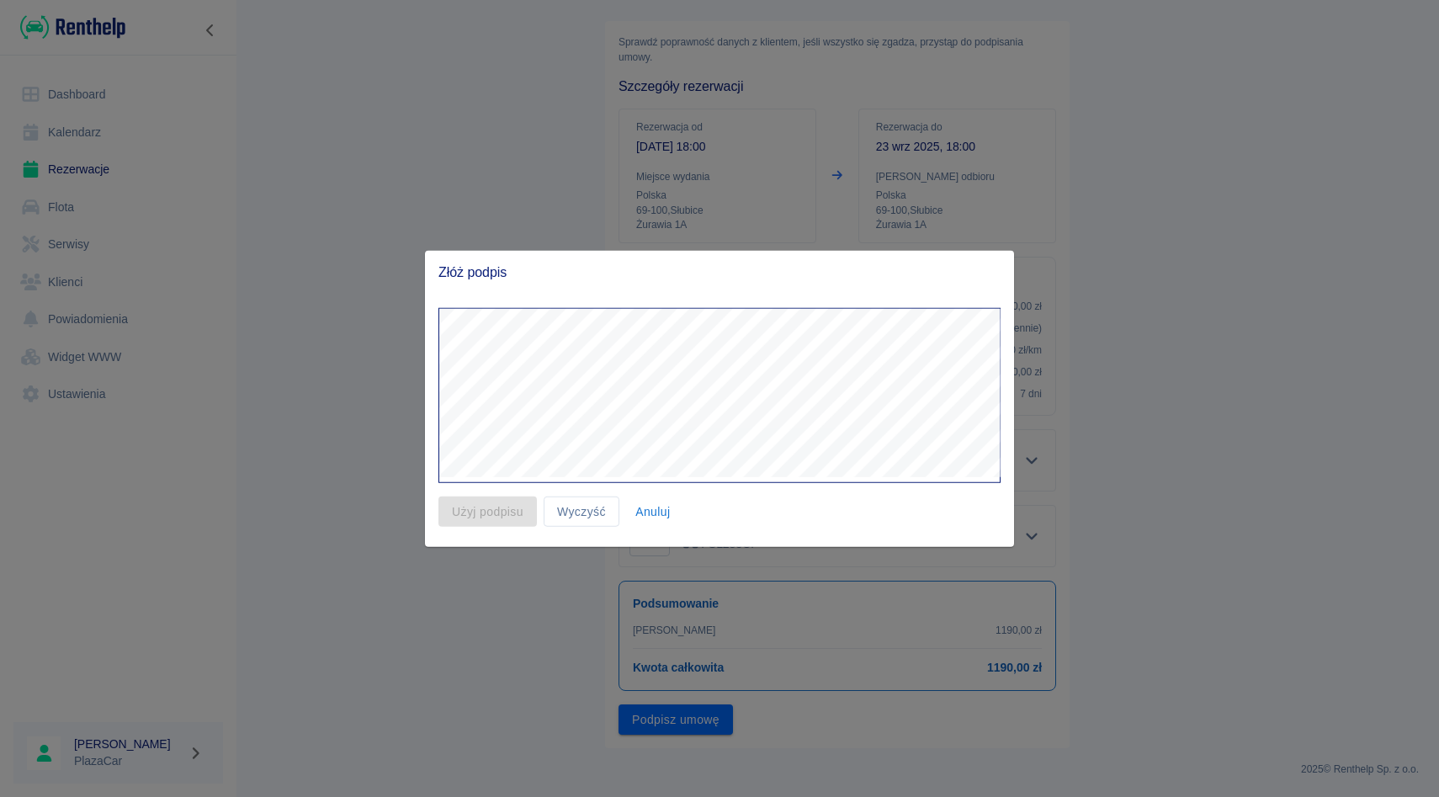
click at [1152, 399] on div at bounding box center [719, 398] width 1439 height 797
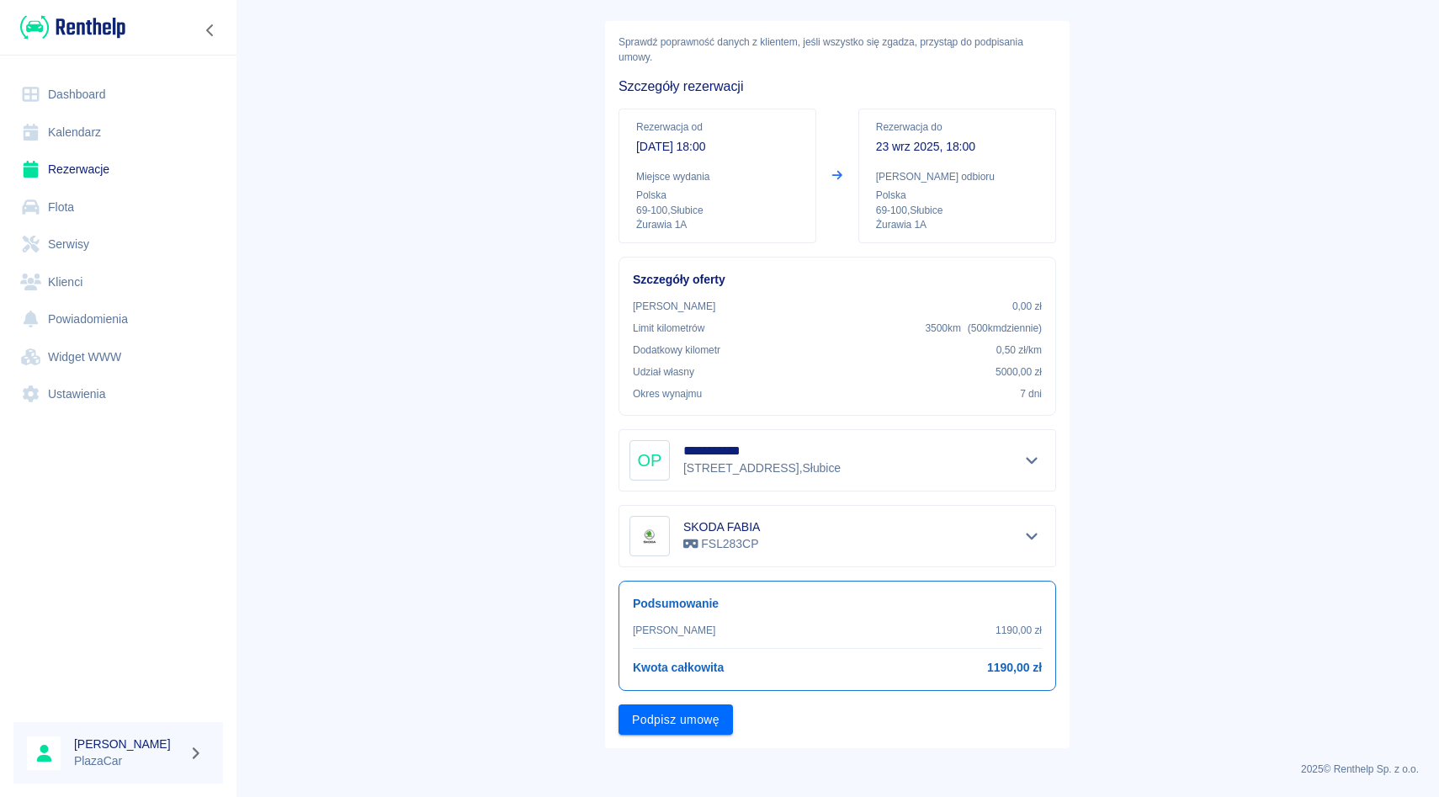
click at [1153, 396] on main "**********" at bounding box center [837, 350] width 1203 height 795
